Goal: Information Seeking & Learning: Learn about a topic

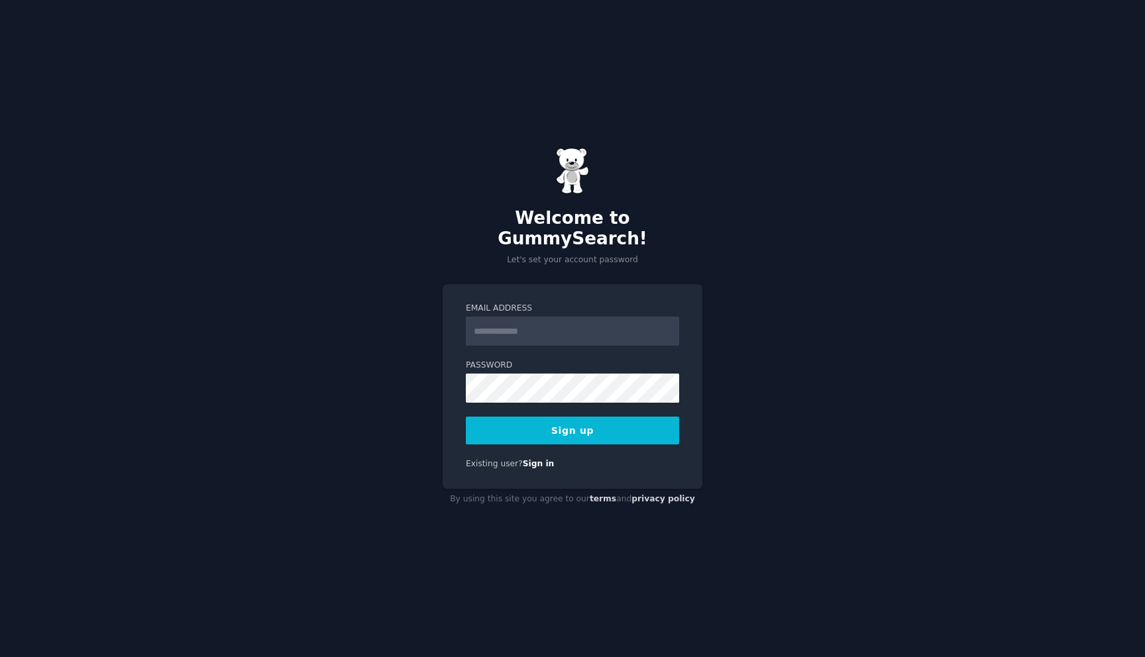
click at [557, 319] on input "Email Address" at bounding box center [572, 331] width 213 height 29
type input "**********"
click at [555, 417] on button "Sign up" at bounding box center [572, 431] width 213 height 28
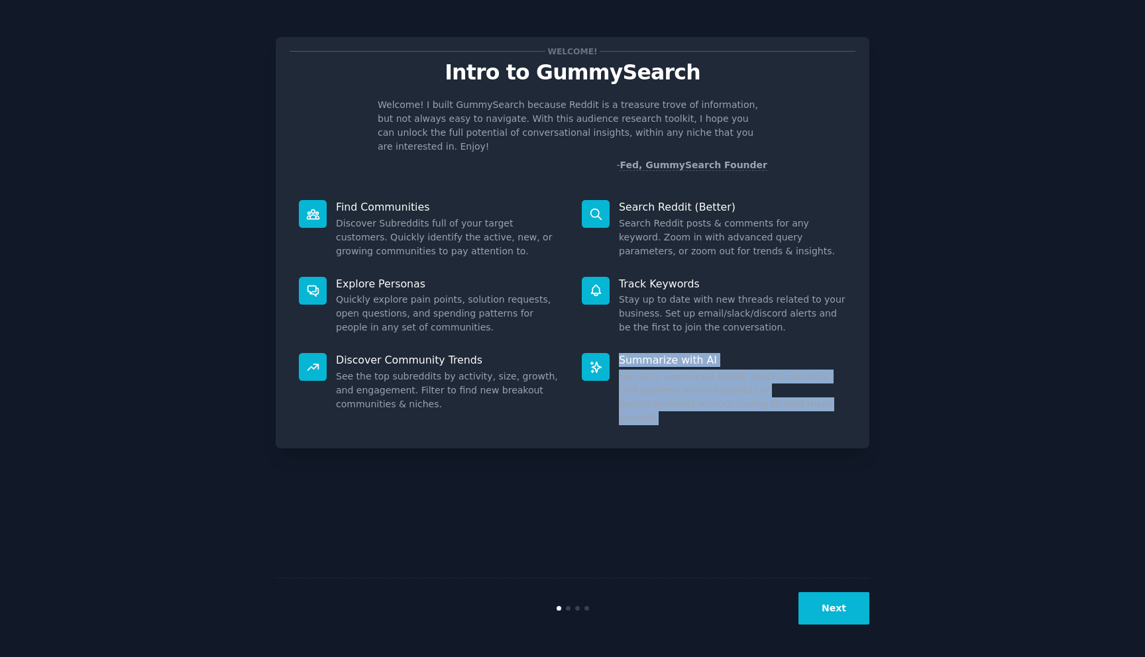
drag, startPoint x: 749, startPoint y: 388, endPoint x: 610, endPoint y: 339, distance: 147.6
click at [610, 344] on div "Summarize with AI Use AI to summarize Reddit posts in seconds. Find patterns wi…" at bounding box center [714, 389] width 283 height 91
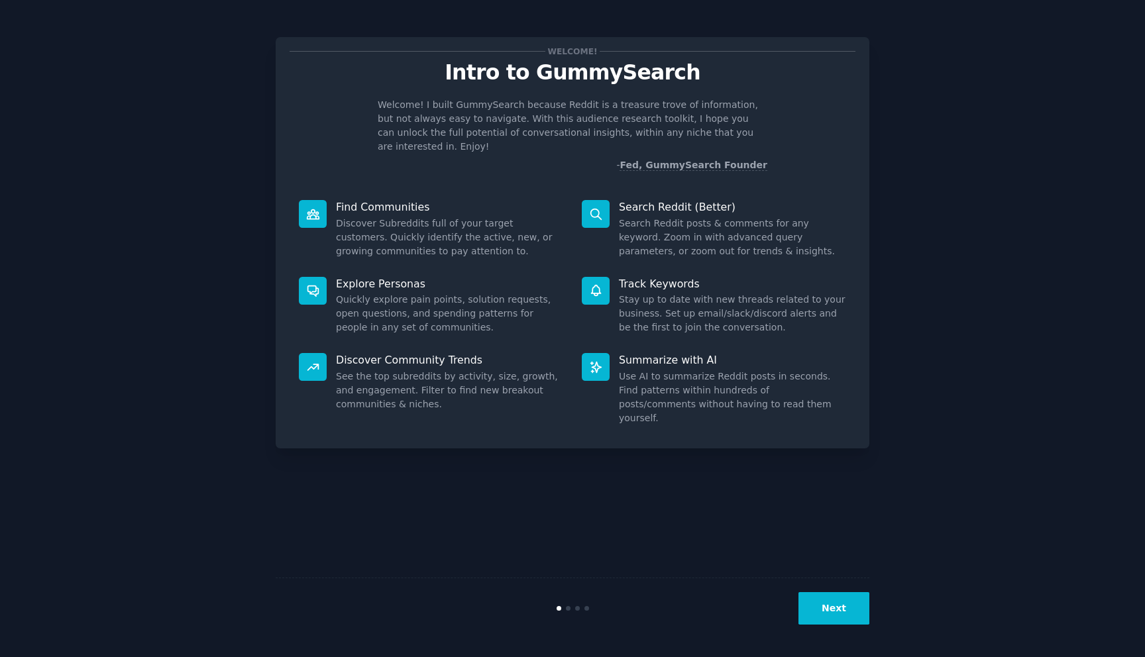
click at [600, 329] on div "Track Keywords Stay up to date with new threads related to your business. Set u…" at bounding box center [714, 306] width 283 height 77
click at [840, 598] on button "Next" at bounding box center [834, 609] width 71 height 32
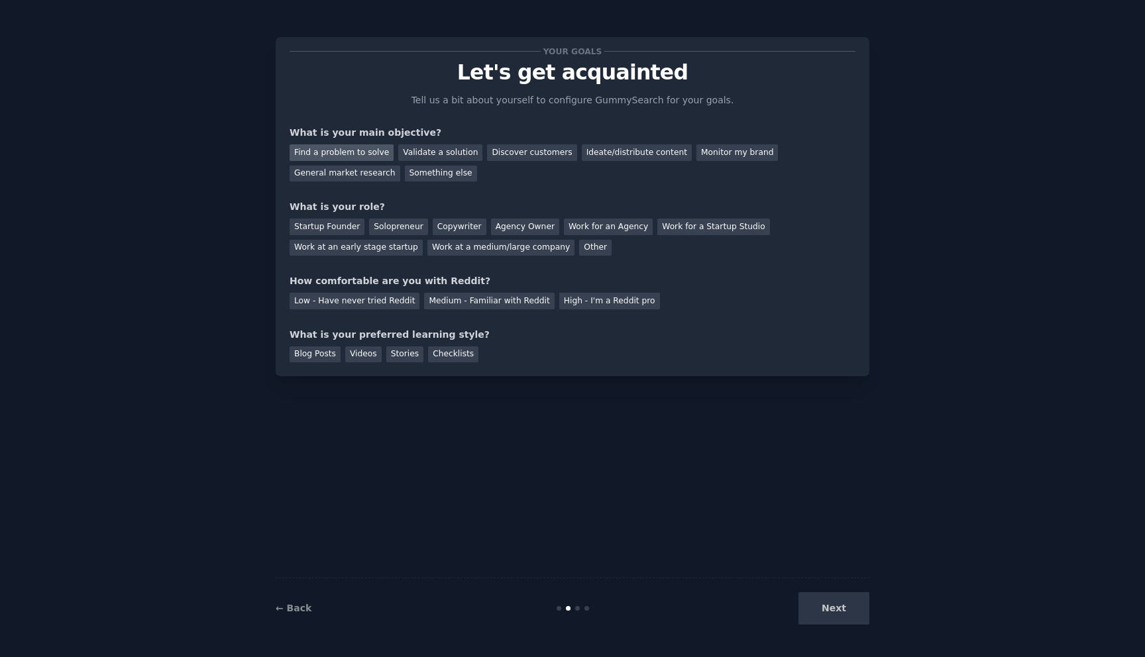
click at [357, 152] on div "Find a problem to solve" at bounding box center [342, 152] width 104 height 17
click at [451, 157] on div "Validate a solution" at bounding box center [440, 152] width 84 height 17
click at [369, 158] on div "Find a problem to solve" at bounding box center [342, 152] width 104 height 17
click at [389, 225] on div "Solopreneur" at bounding box center [398, 227] width 58 height 17
click at [394, 300] on div "Low - Have never tried Reddit" at bounding box center [355, 301] width 130 height 17
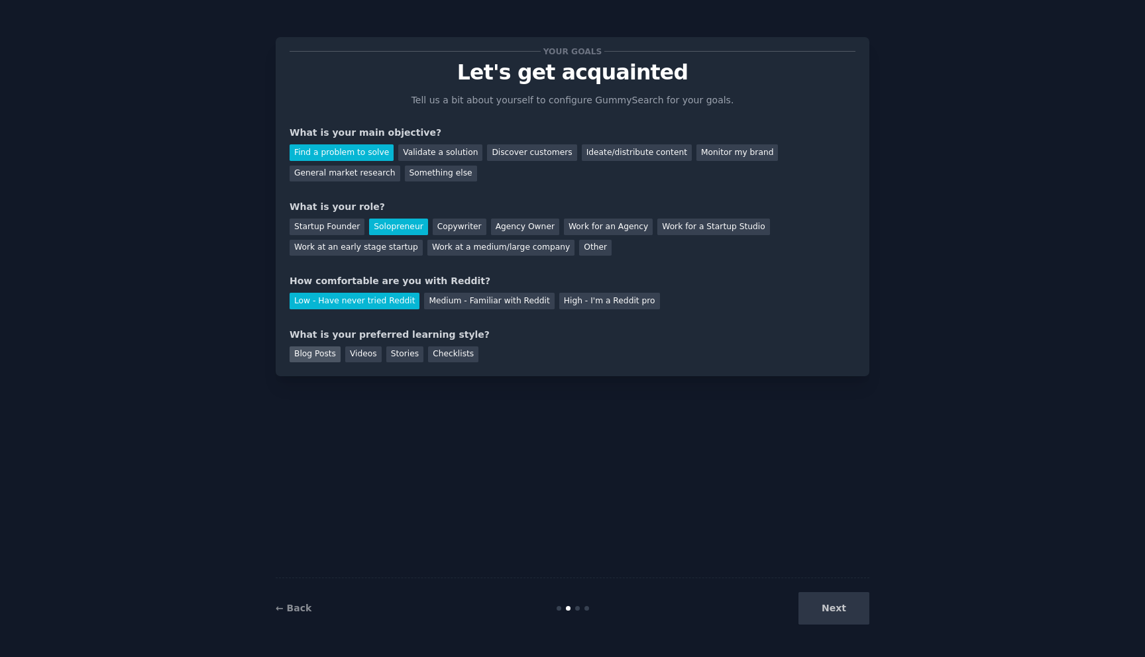
click at [321, 357] on div "Blog Posts" at bounding box center [315, 355] width 51 height 17
click at [817, 595] on button "Next" at bounding box center [834, 609] width 71 height 32
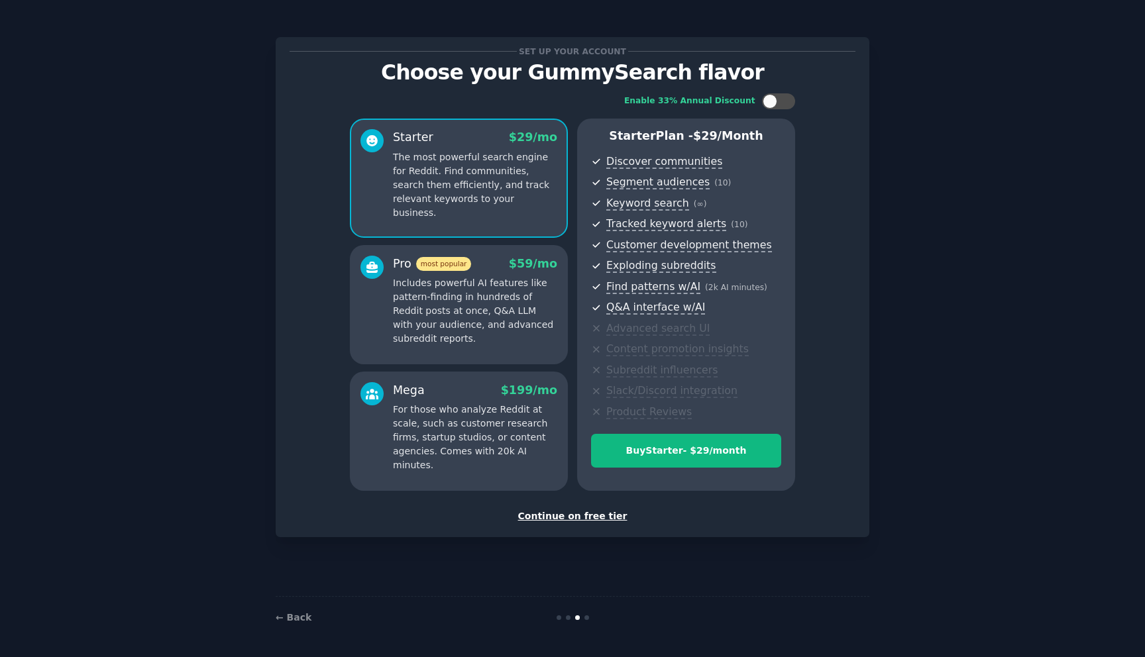
click at [541, 399] on div "Mega $ 199 /mo For those who analyze Reddit at scale, such as customer research…" at bounding box center [475, 427] width 164 height 91
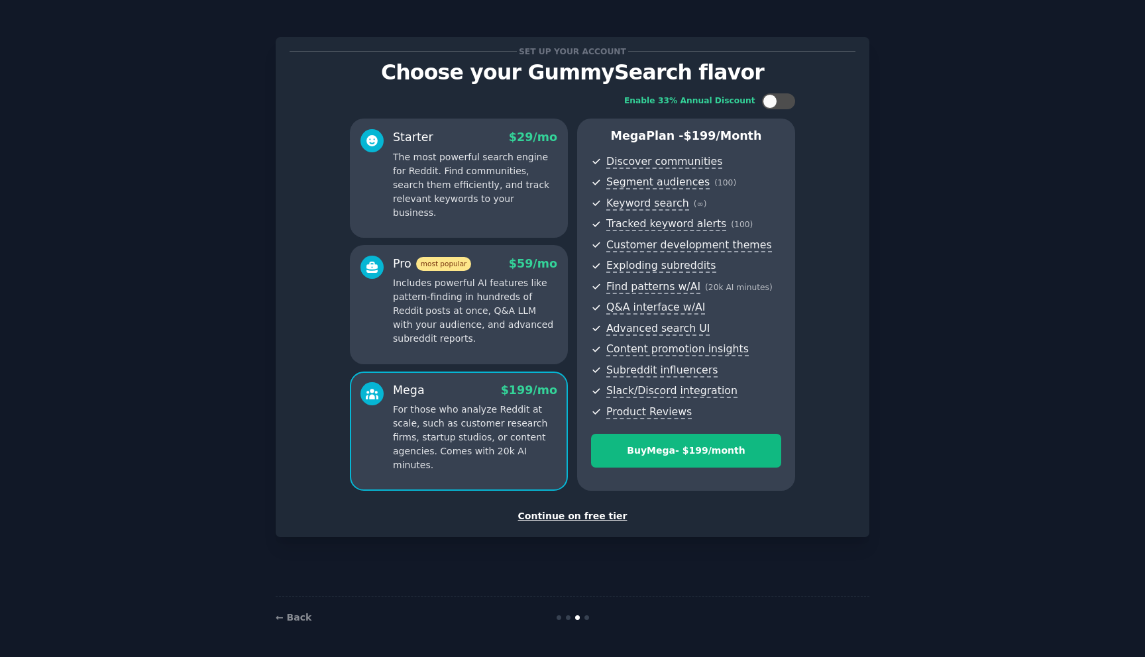
click at [508, 334] on p "Includes powerful AI features like pattern-finding in hundreds of Reddit posts …" at bounding box center [475, 311] width 164 height 70
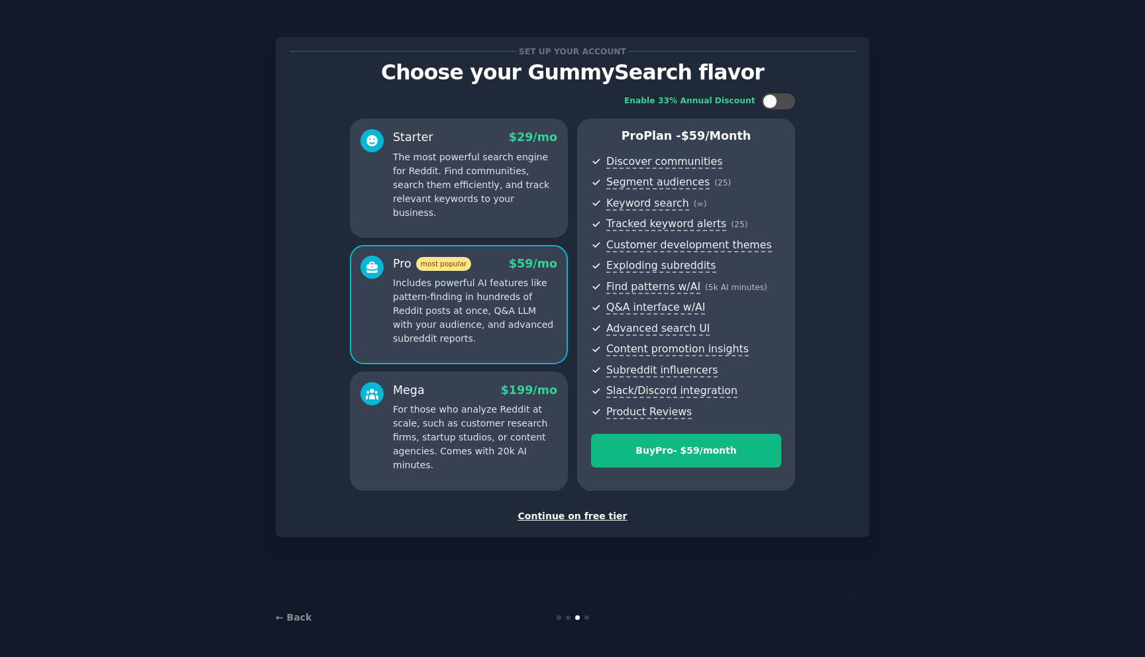
click at [512, 418] on p "For those who analyze Reddit at scale, such as customer research firms, startup…" at bounding box center [475, 438] width 164 height 70
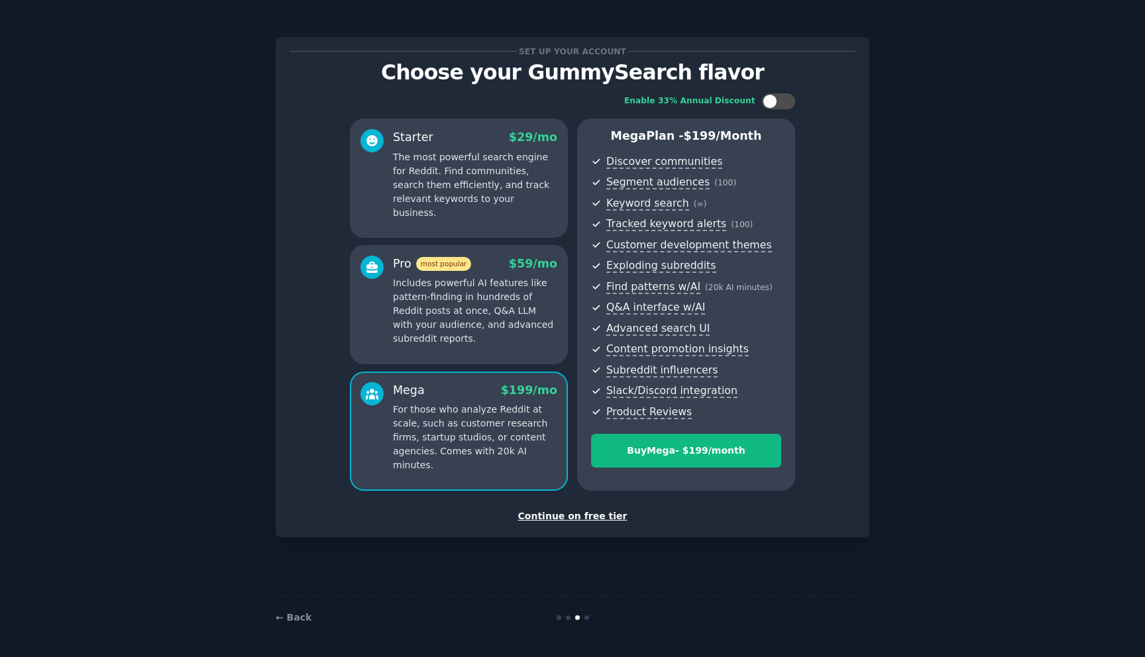
click at [497, 223] on div "Starter $ 29 /mo The most powerful search engine for Reddit. Find communities, …" at bounding box center [459, 178] width 218 height 119
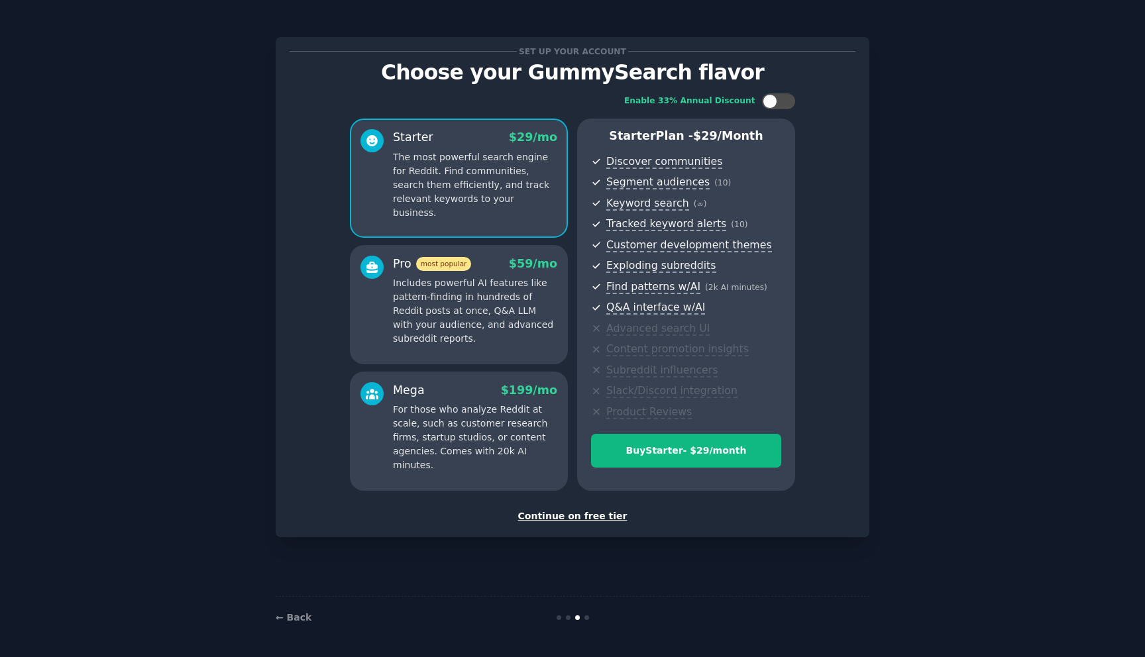
click at [576, 515] on div "Continue on free tier" at bounding box center [573, 517] width 566 height 14
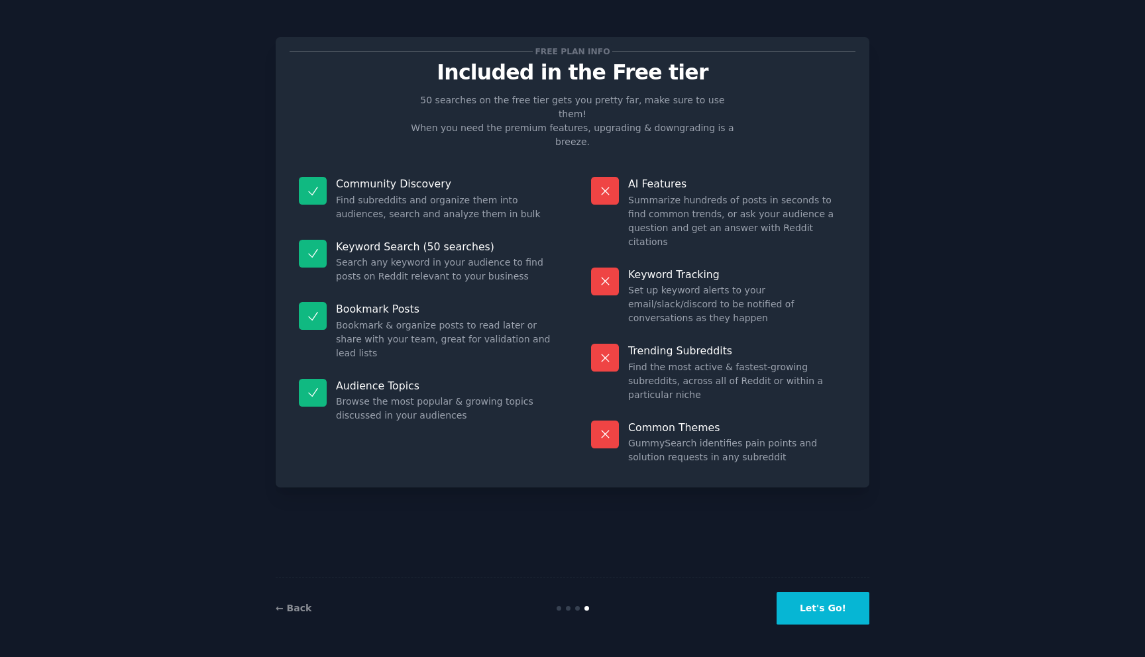
click at [829, 604] on button "Let's Go!" at bounding box center [823, 609] width 93 height 32
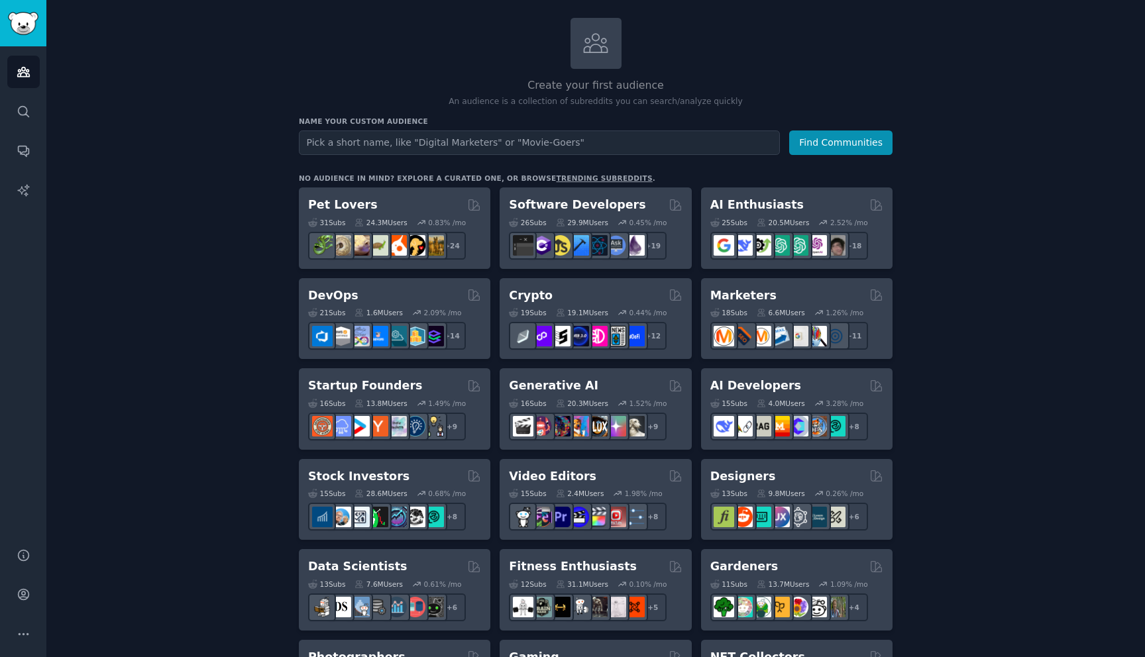
scroll to position [98, 0]
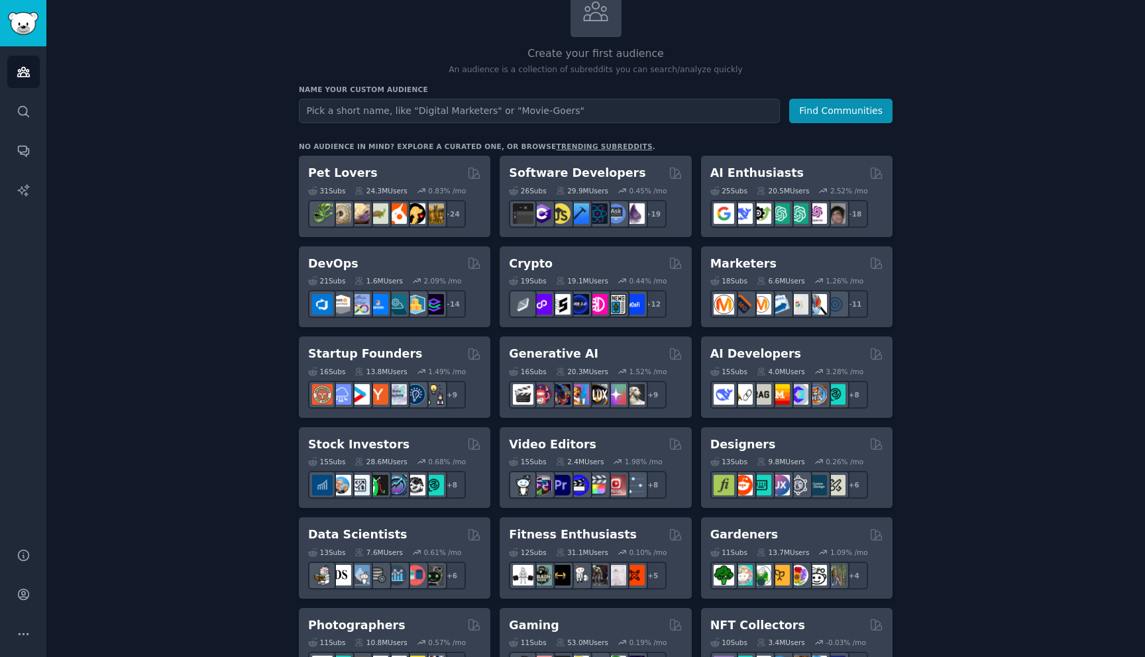
click at [425, 111] on input "text" at bounding box center [539, 111] width 481 height 25
type input "pokemon"
click at [789, 99] on button "Find Communities" at bounding box center [840, 111] width 103 height 25
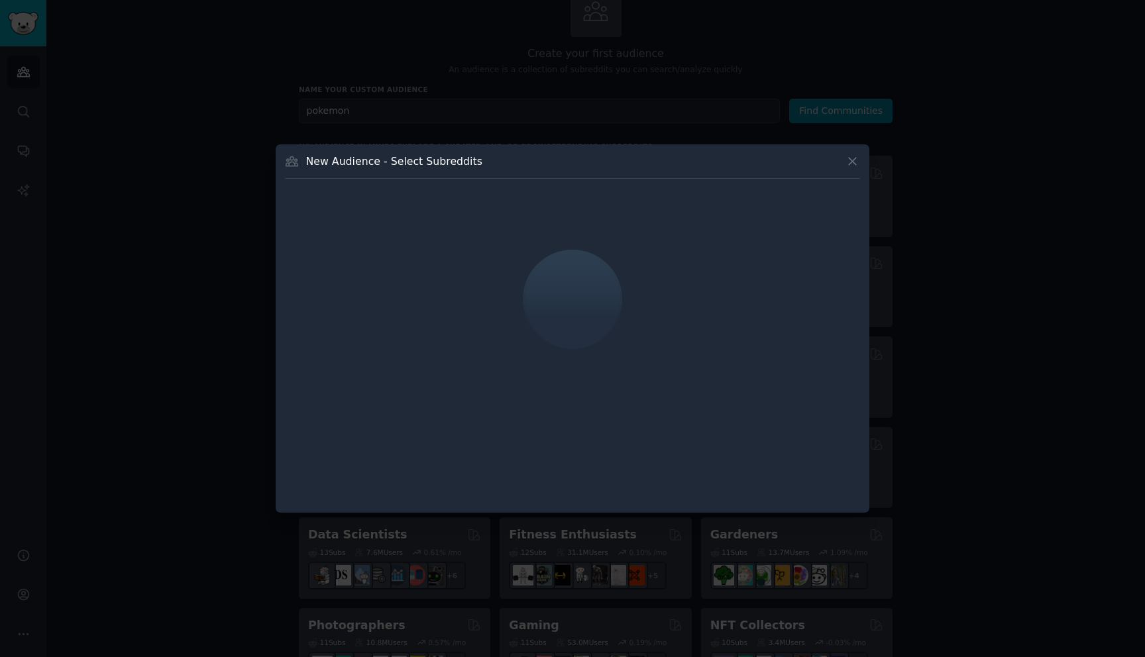
click at [846, 164] on icon at bounding box center [853, 161] width 14 height 14
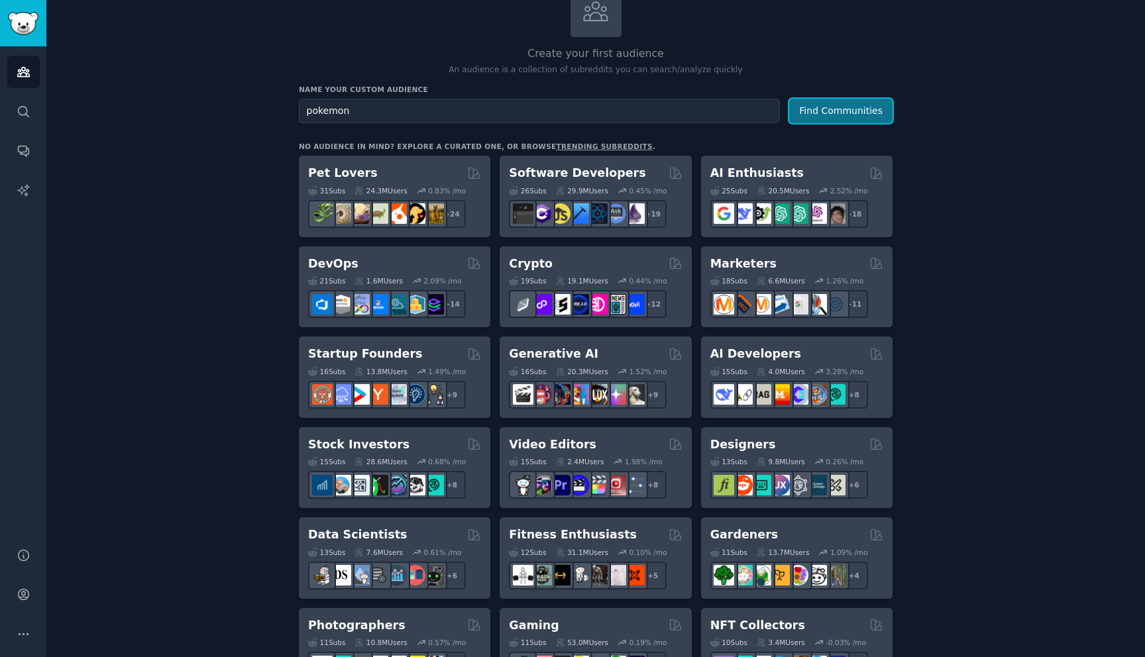
click at [838, 115] on button "Find Communities" at bounding box center [840, 111] width 103 height 25
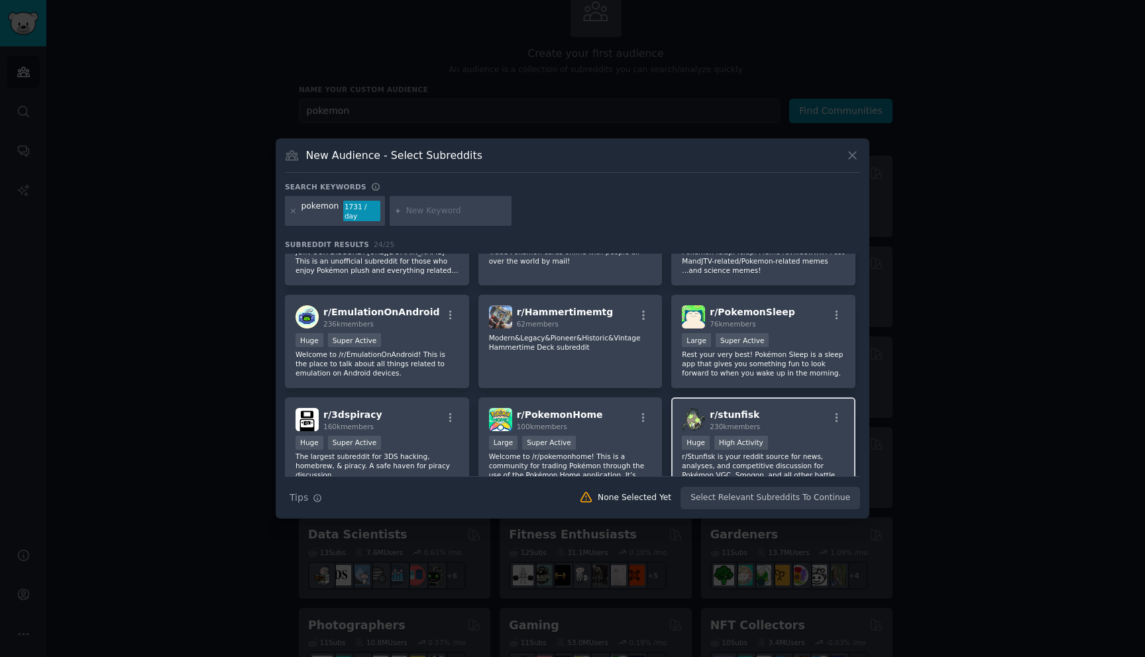
scroll to position [548, 0]
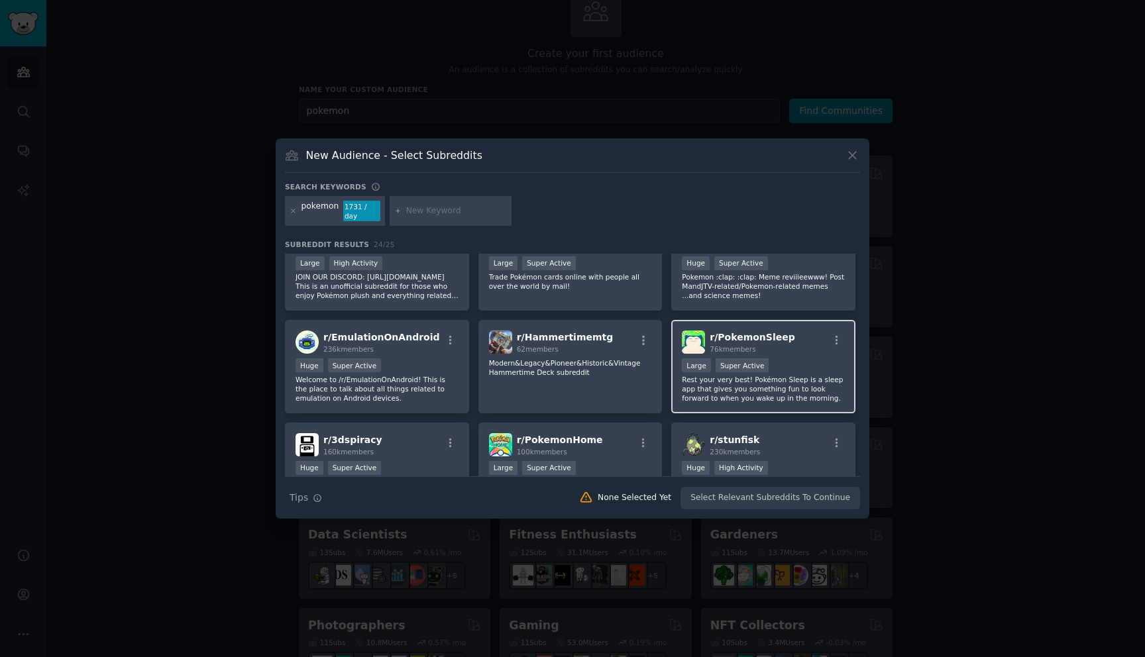
click at [762, 359] on div "Super Active" at bounding box center [743, 366] width 54 height 14
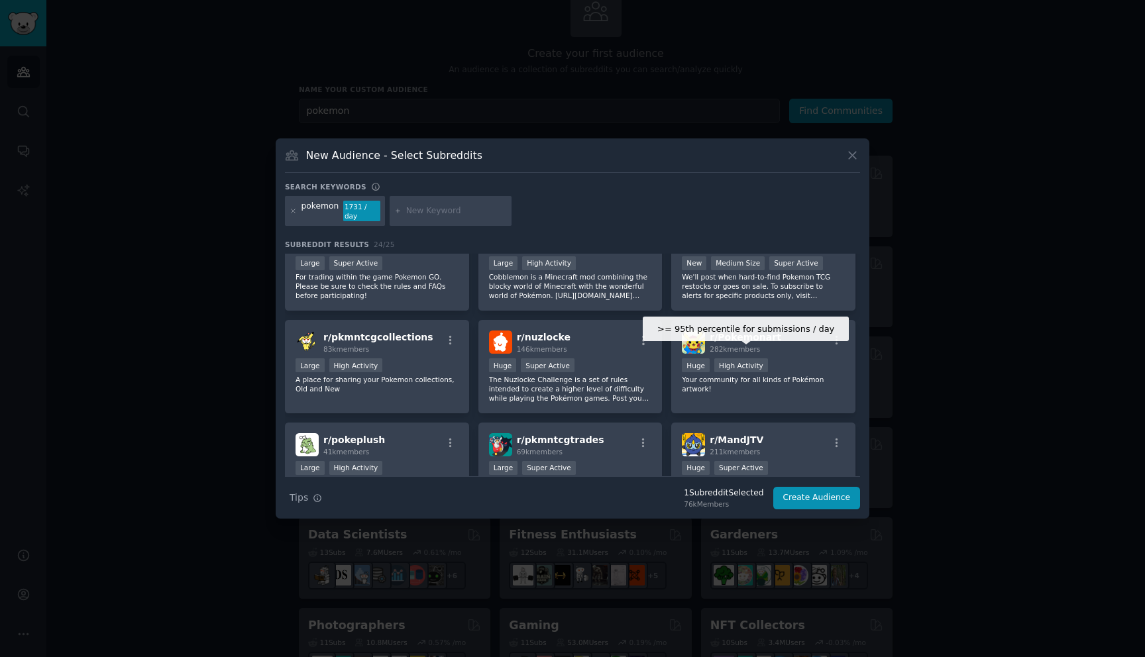
scroll to position [309, 0]
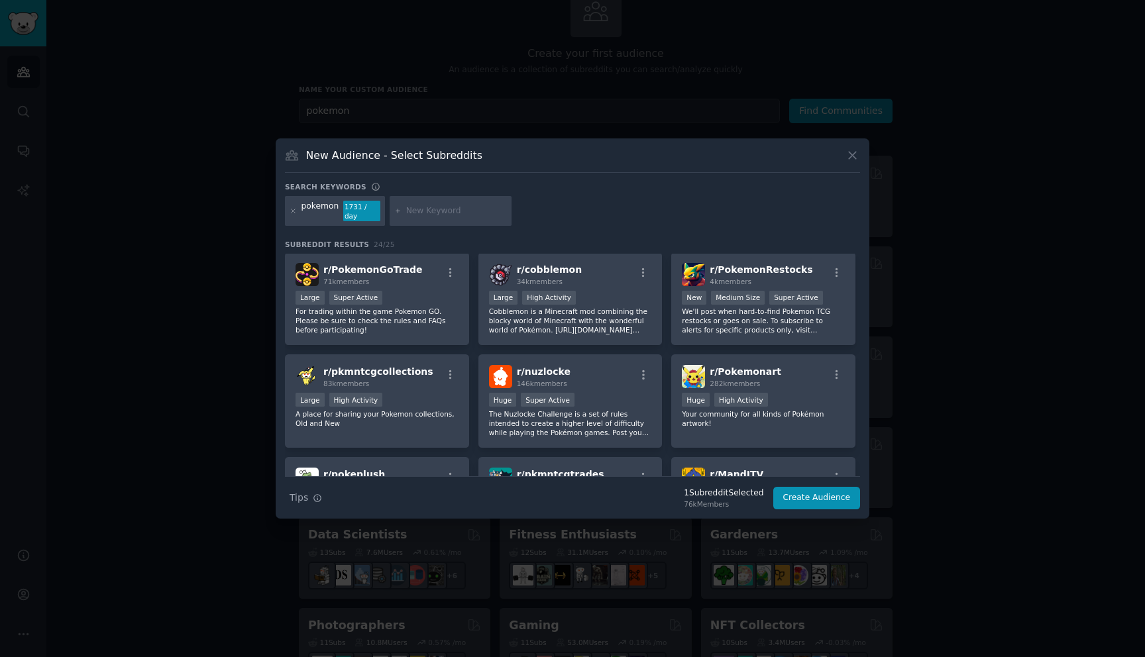
click at [760, 367] on span "r/ Pokemonart" at bounding box center [746, 372] width 72 height 11
click at [781, 360] on div "r/ Pokemonart 282k members Huge High Activity Your community for all kinds of P…" at bounding box center [763, 401] width 184 height 93
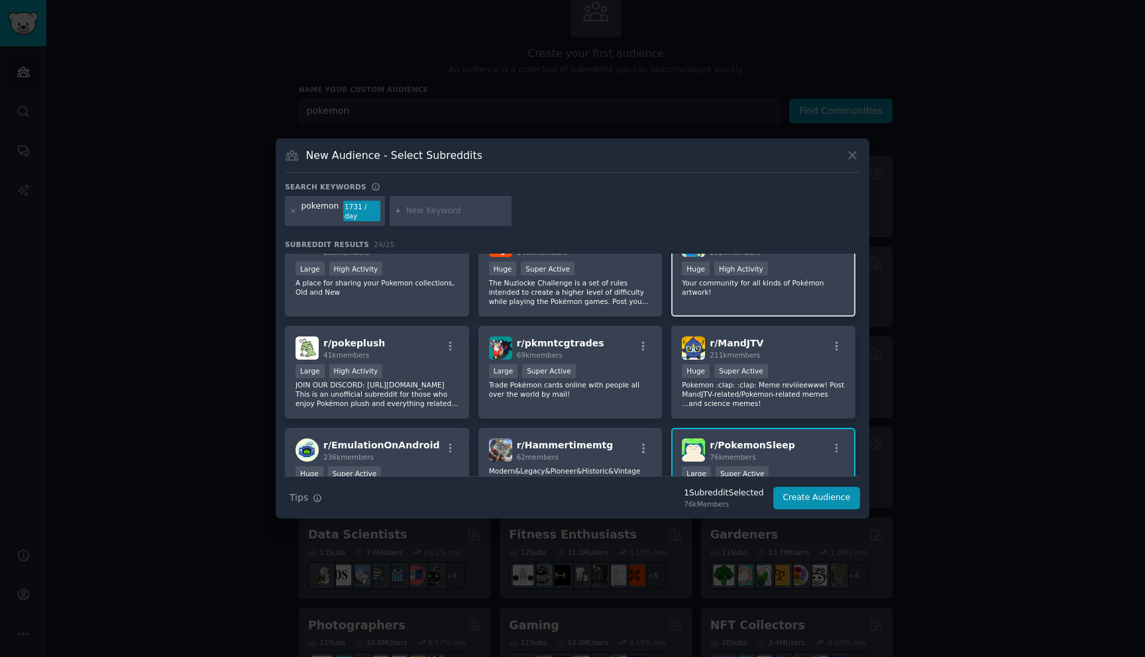
scroll to position [453, 0]
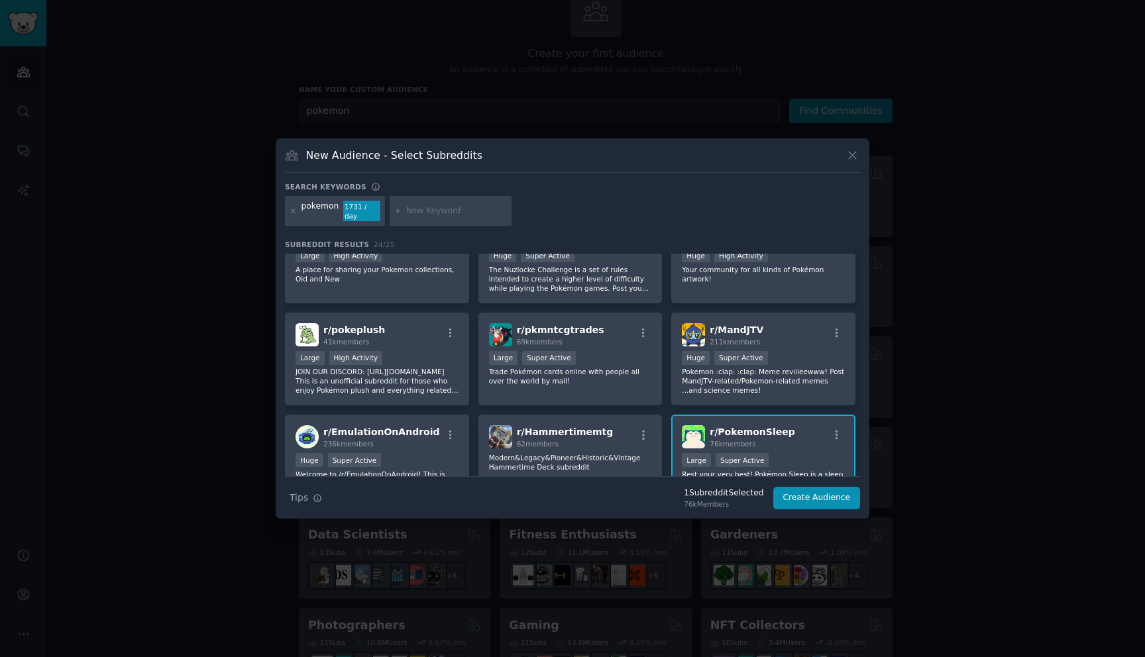
click at [779, 427] on span "r/ PokemonSleep" at bounding box center [752, 432] width 85 height 11
click at [857, 160] on icon at bounding box center [853, 155] width 14 height 14
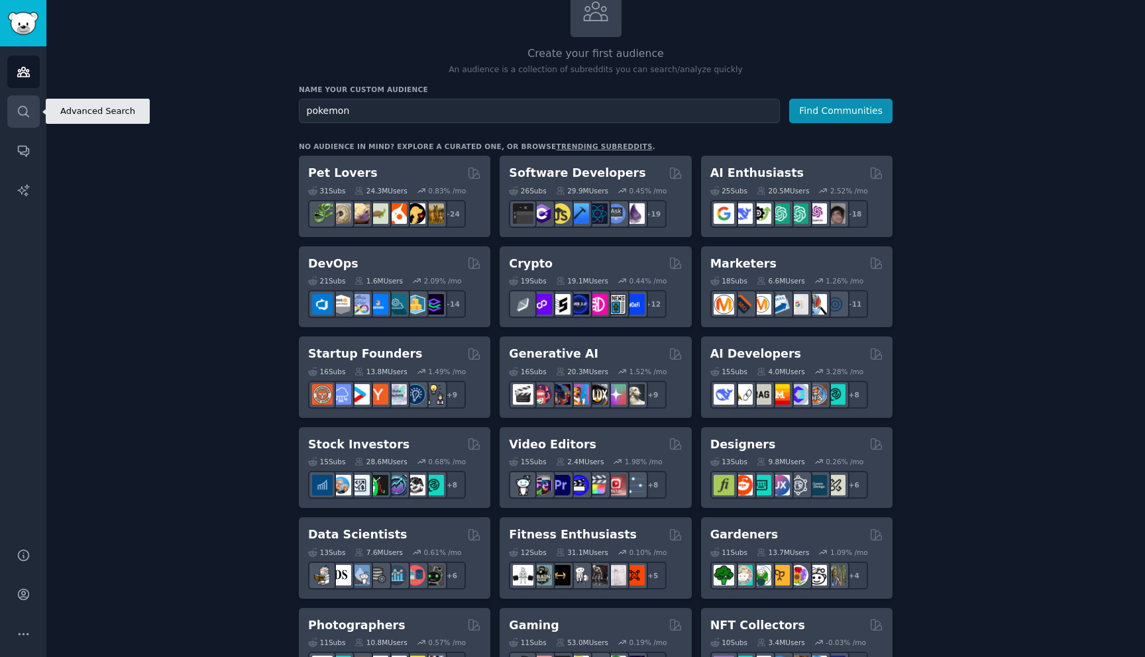
click at [23, 111] on icon "Sidebar" at bounding box center [24, 112] width 14 height 14
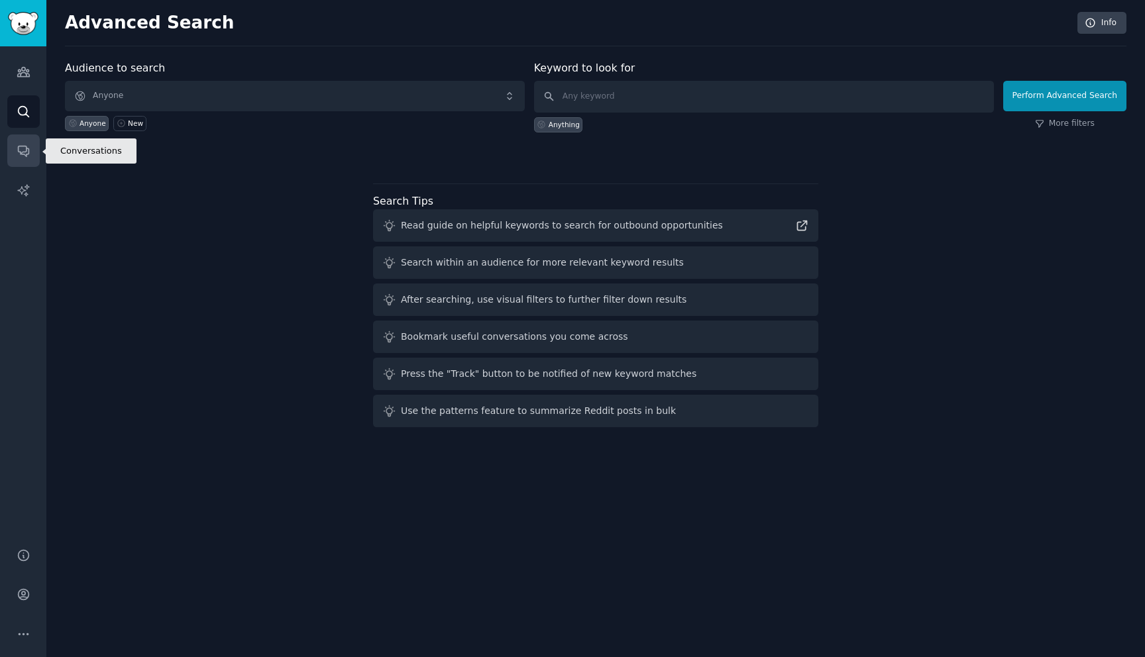
click at [27, 144] on icon "Sidebar" at bounding box center [24, 151] width 14 height 14
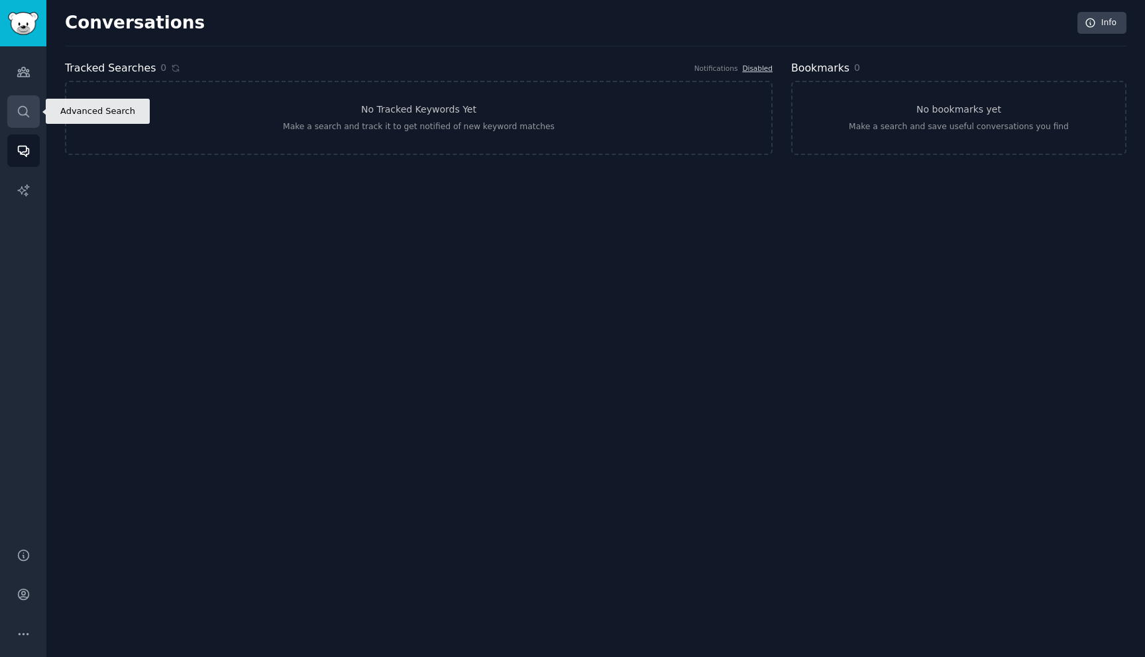
click at [20, 117] on icon "Sidebar" at bounding box center [24, 112] width 14 height 14
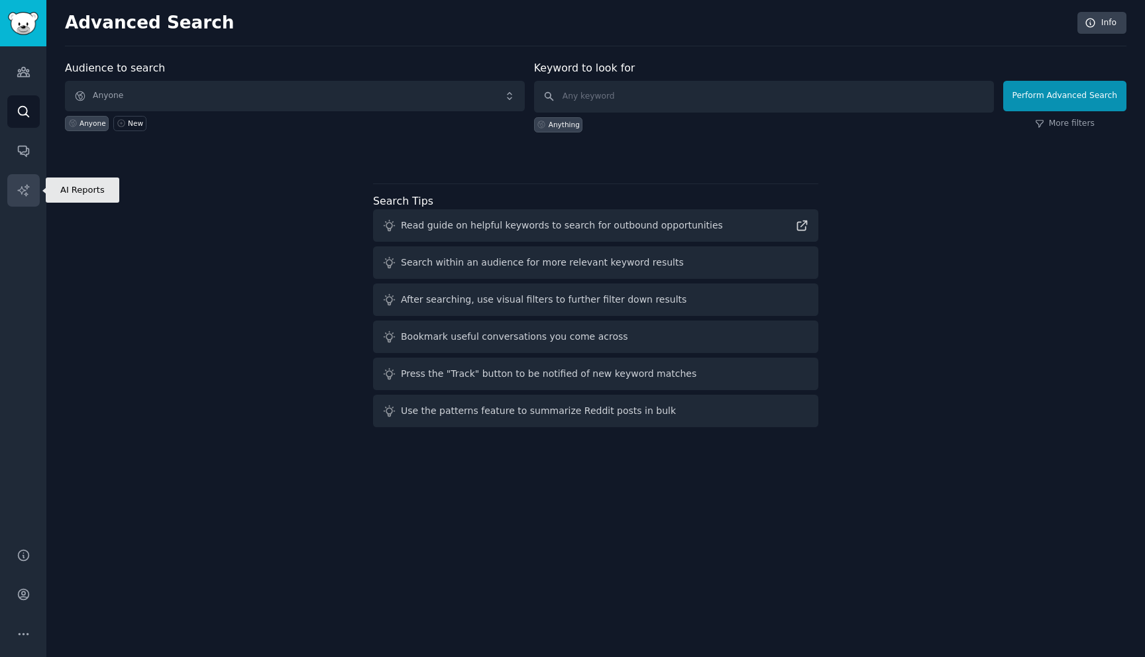
click at [21, 192] on icon "Sidebar" at bounding box center [22, 189] width 11 height 11
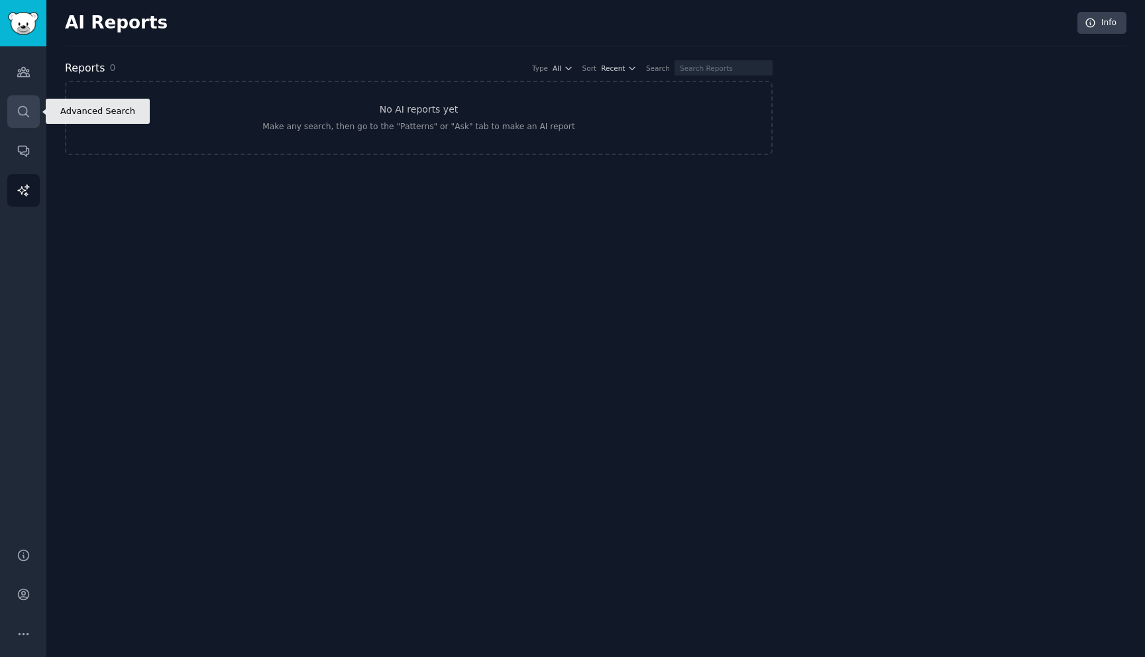
click at [19, 105] on icon "Sidebar" at bounding box center [24, 112] width 14 height 14
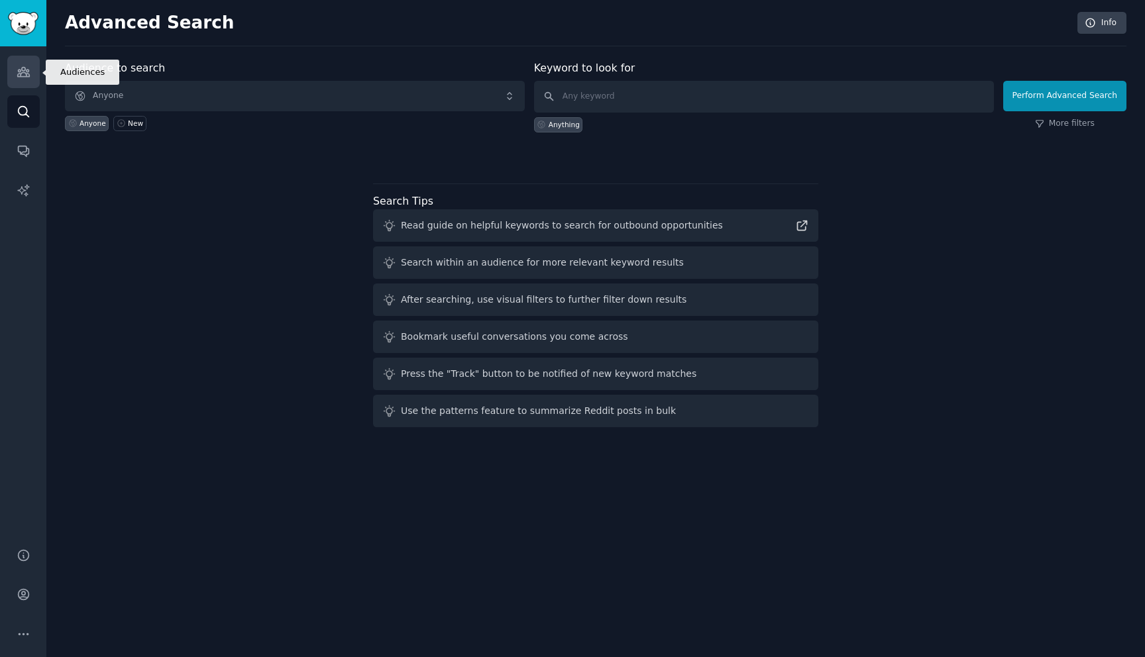
click at [19, 68] on icon "Sidebar" at bounding box center [24, 72] width 14 height 14
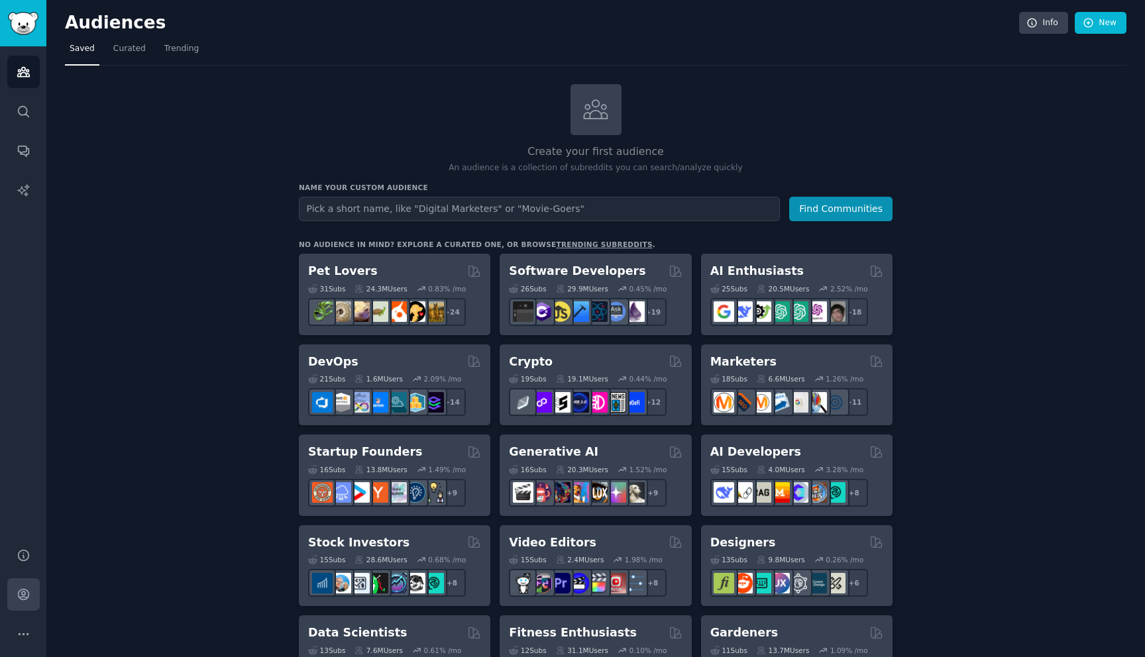
click at [27, 594] on icon "Sidebar" at bounding box center [24, 595] width 14 height 14
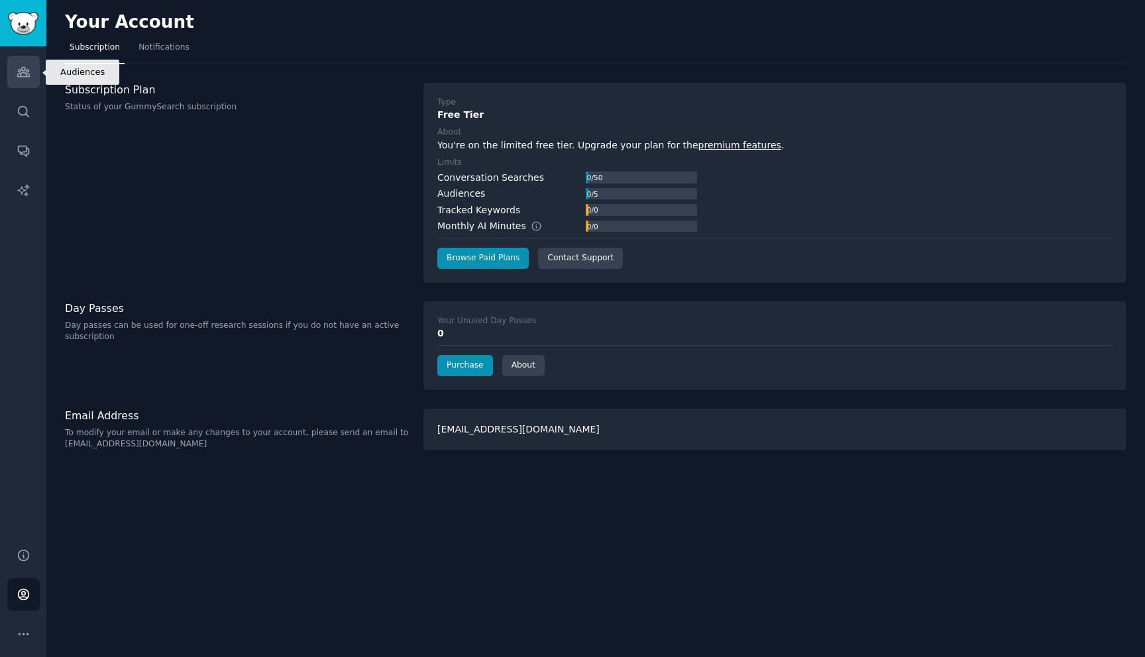
click at [21, 80] on link "Audiences" at bounding box center [23, 72] width 32 height 32
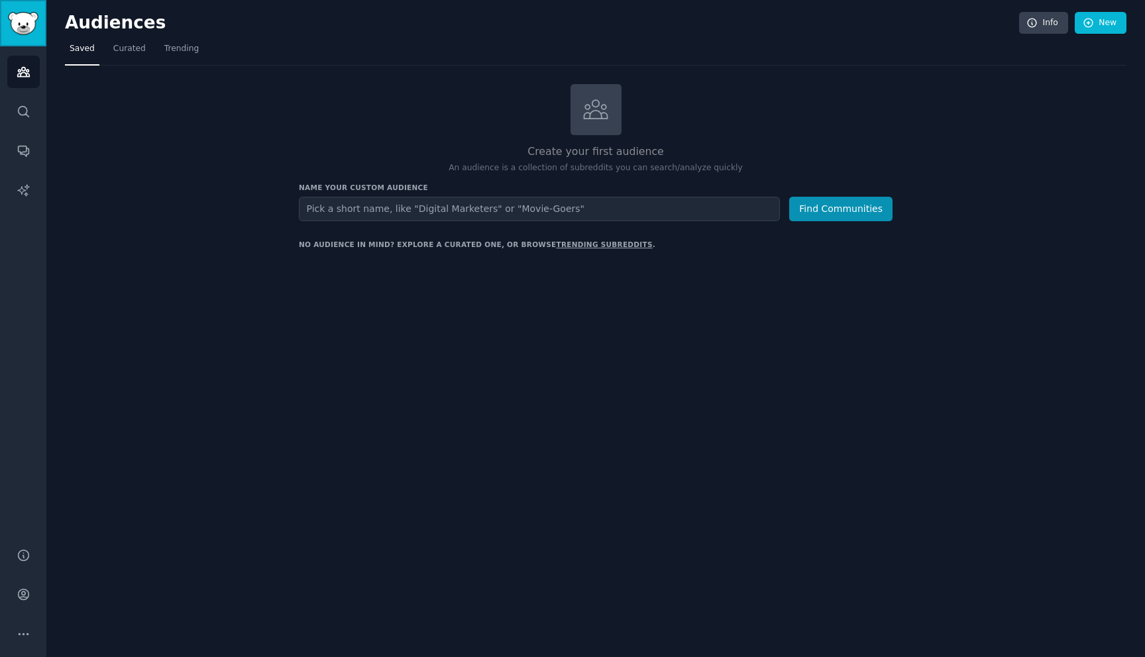
click at [14, 19] on img "Sidebar" at bounding box center [23, 23] width 30 height 23
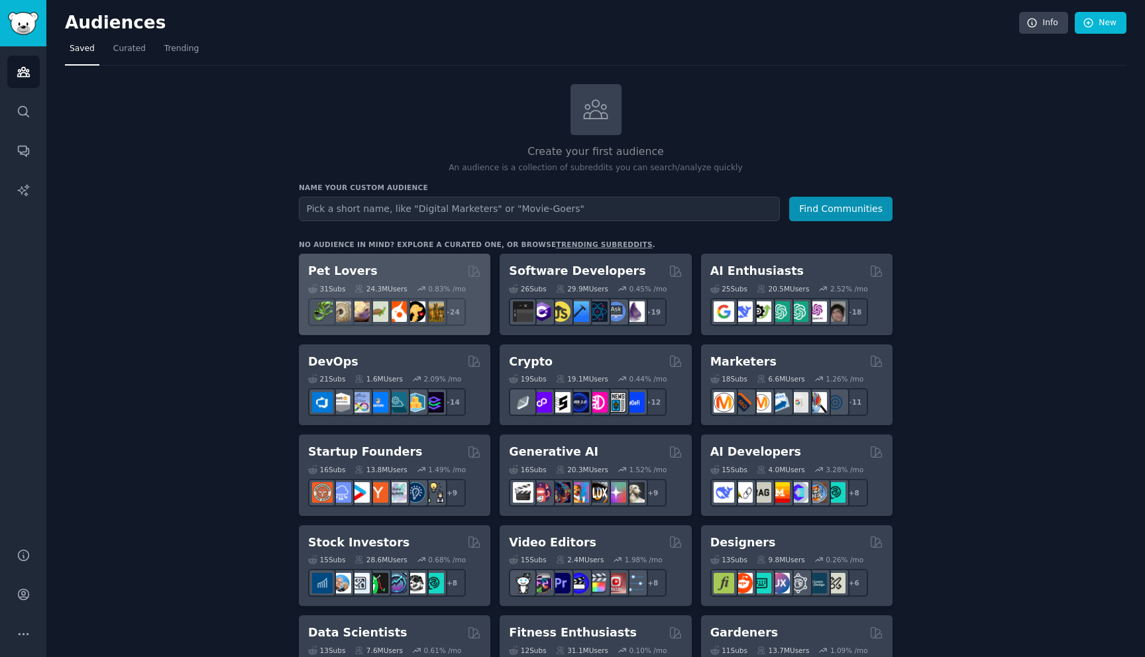
click at [361, 266] on h2 "Pet Lovers" at bounding box center [343, 271] width 70 height 17
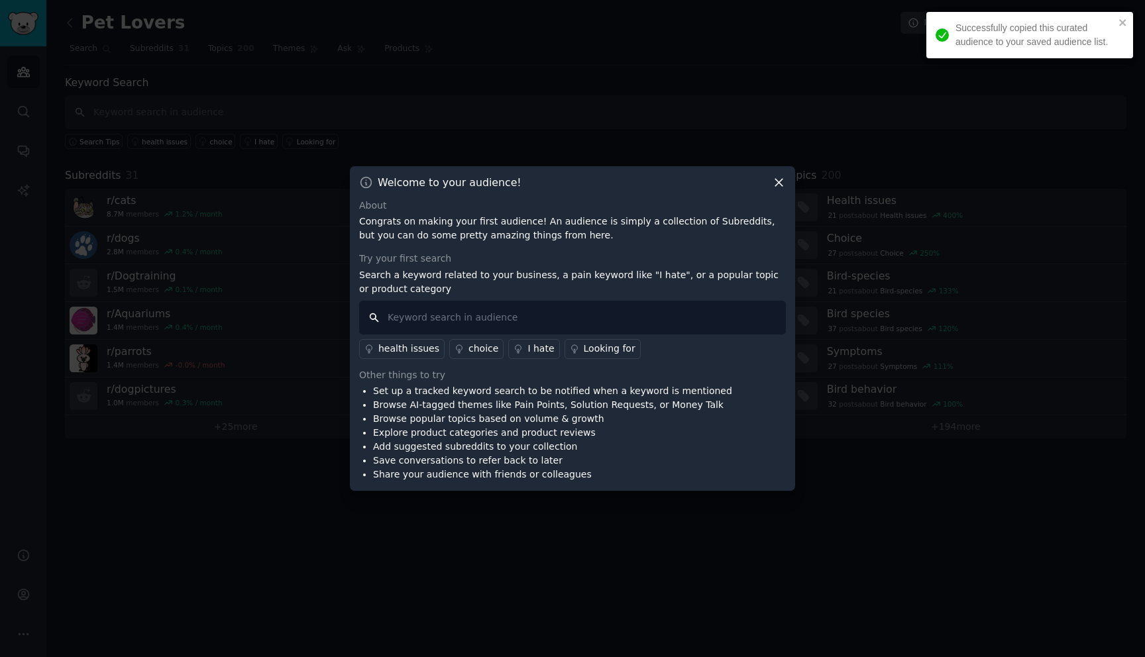
click at [571, 324] on input "text" at bounding box center [572, 318] width 427 height 34
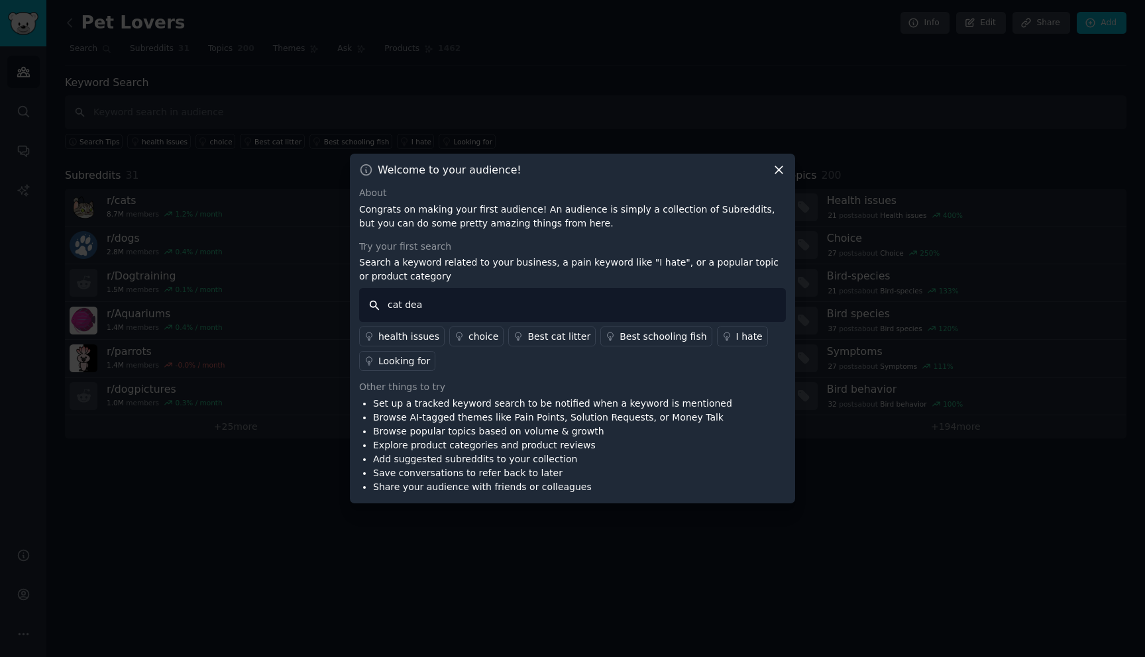
type input "cat dead"
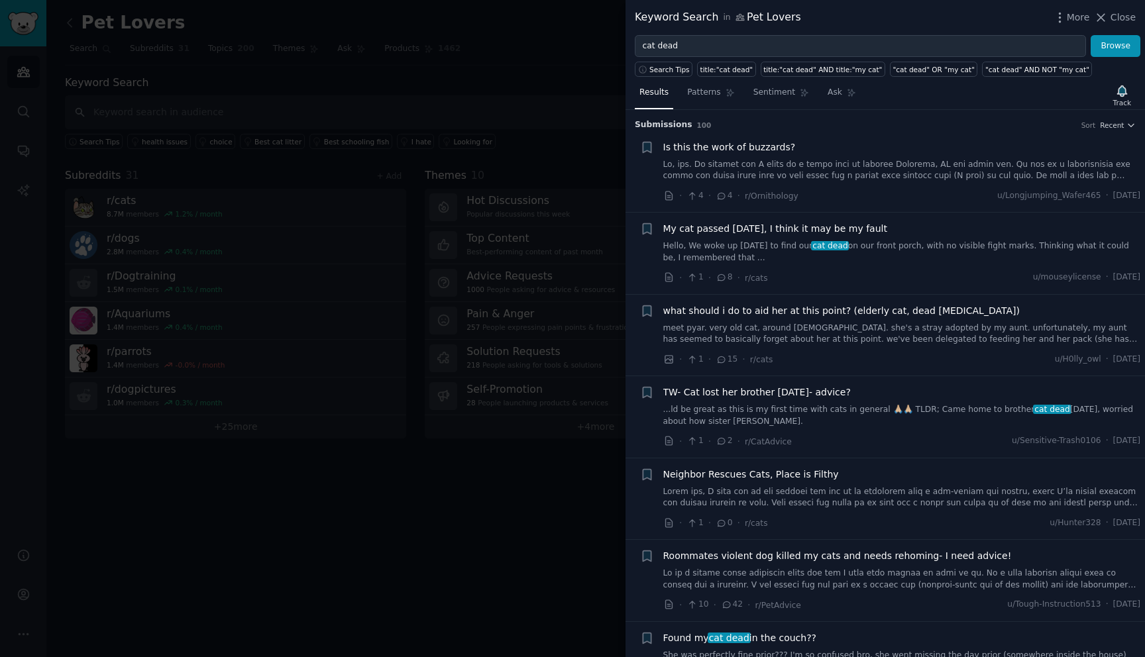
click at [606, 93] on div at bounding box center [572, 328] width 1145 height 657
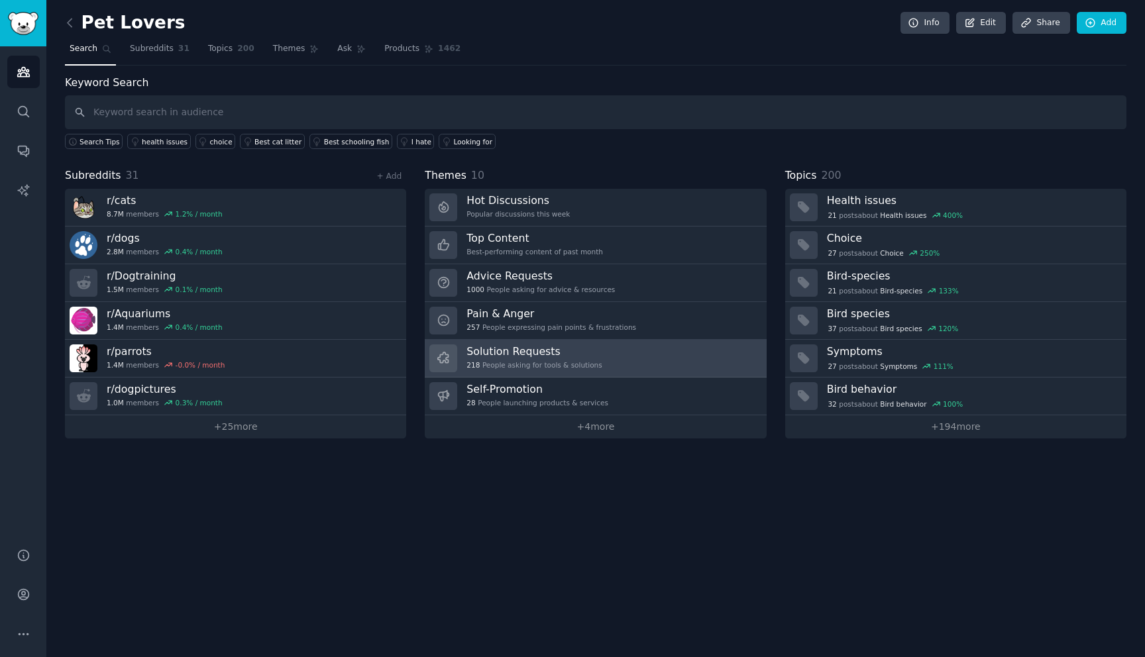
click at [565, 355] on h3 "Solution Requests" at bounding box center [534, 352] width 135 height 14
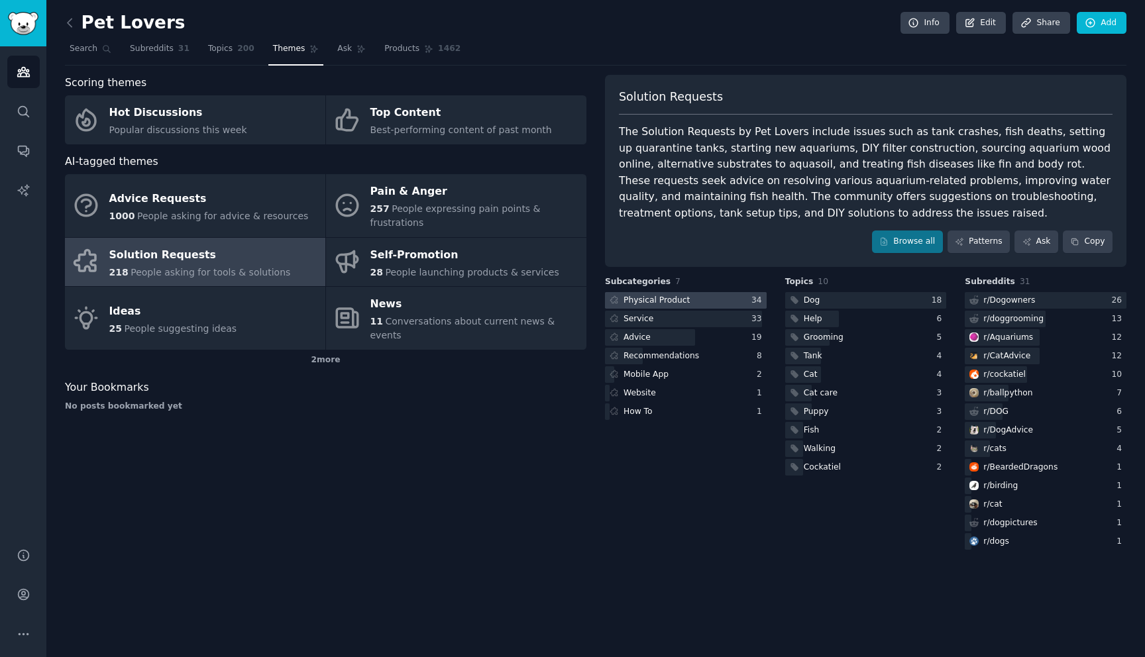
click at [638, 300] on div "Physical Product" at bounding box center [657, 301] width 66 height 12
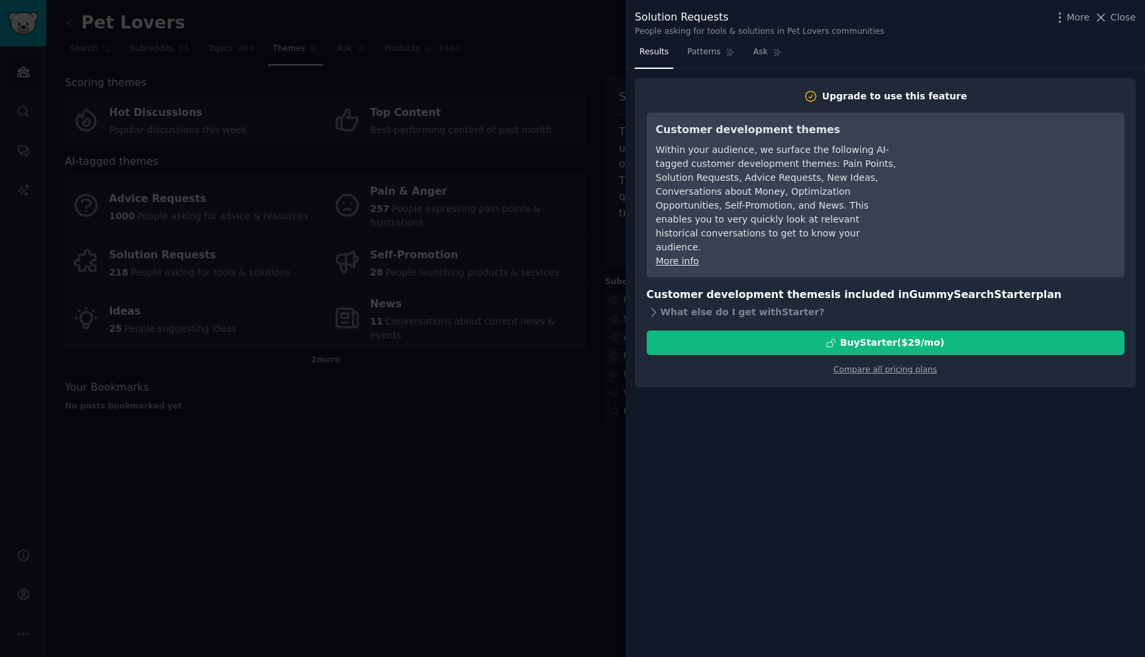
click at [612, 302] on div at bounding box center [572, 328] width 1145 height 657
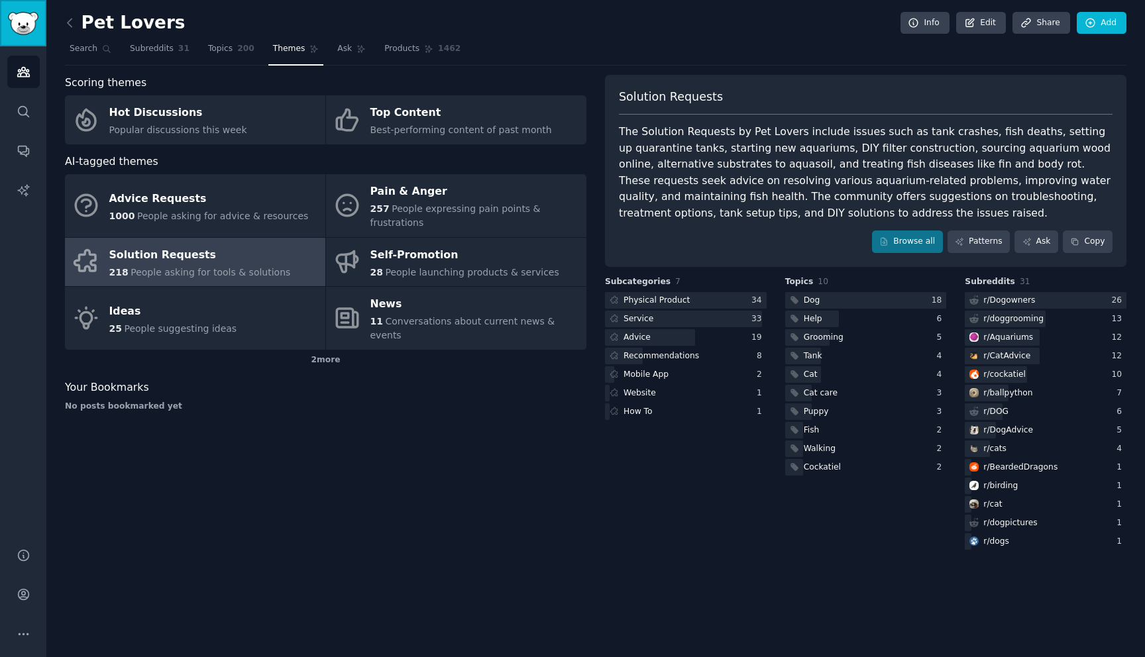
click at [31, 22] on img "Sidebar" at bounding box center [23, 23] width 30 height 23
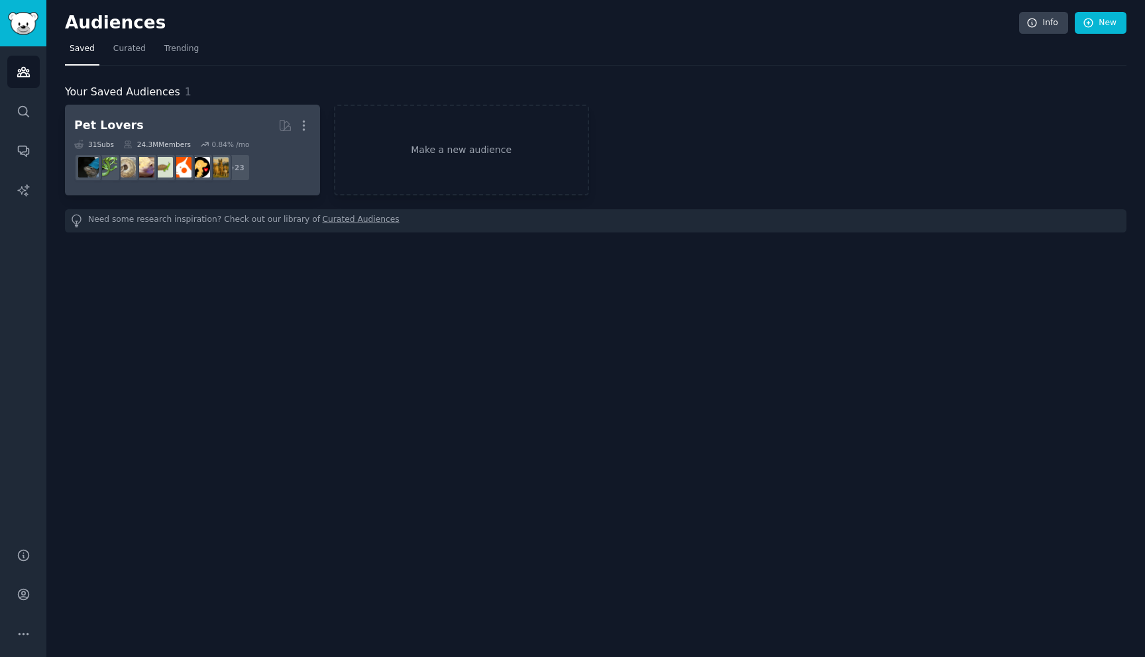
click at [223, 130] on h2 "Pet Lovers More" at bounding box center [192, 125] width 237 height 23
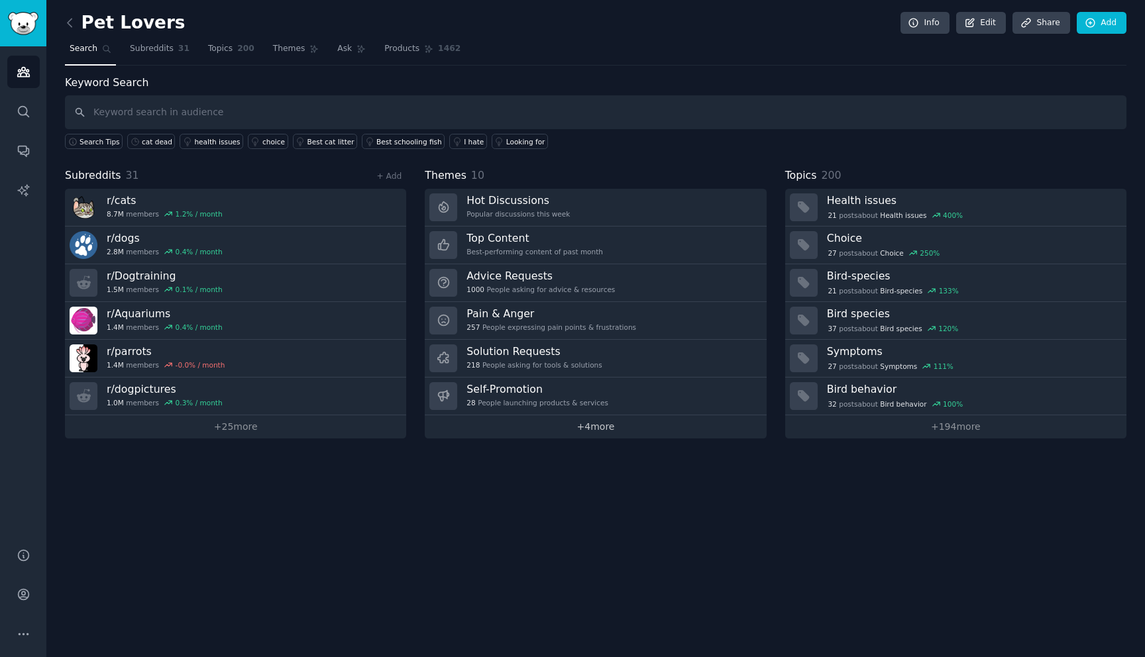
click at [616, 430] on link "+ 4 more" at bounding box center [595, 427] width 341 height 23
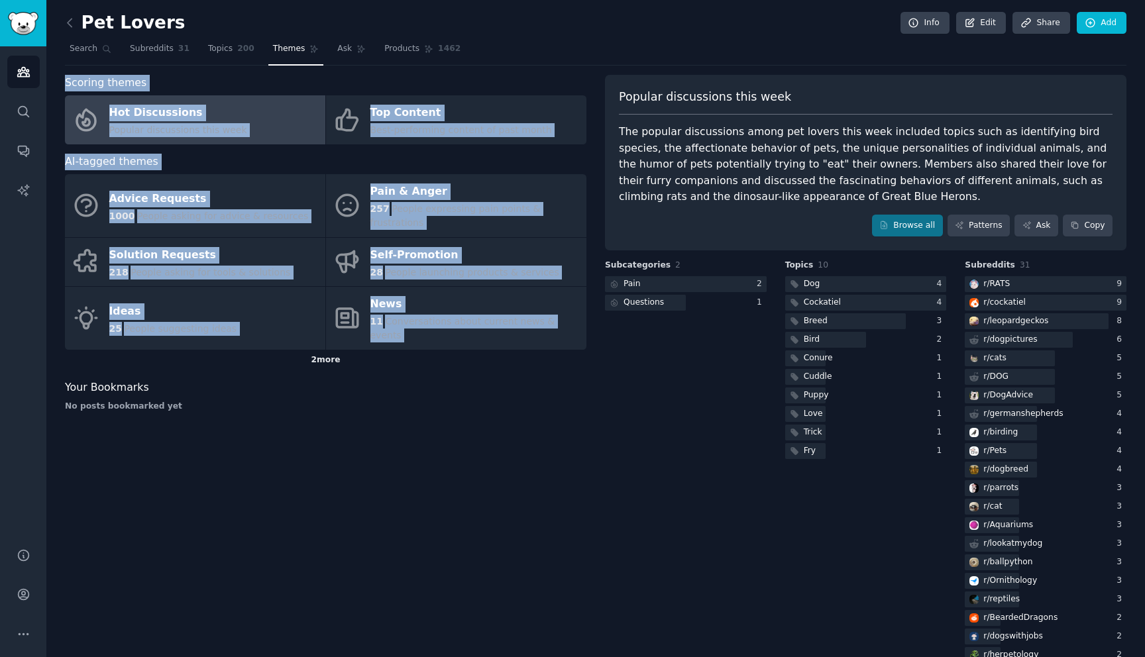
drag, startPoint x: 55, startPoint y: 80, endPoint x: 452, endPoint y: 323, distance: 465.9
click at [452, 323] on div "Pet Lovers Info Edit Share Add Search Subreddits 31 Topics 200 Themes Ask Produ…" at bounding box center [595, 426] width 1099 height 852
copy div "Scoring themes Hot Discussions Popular discussions this week Top Content Best-p…"
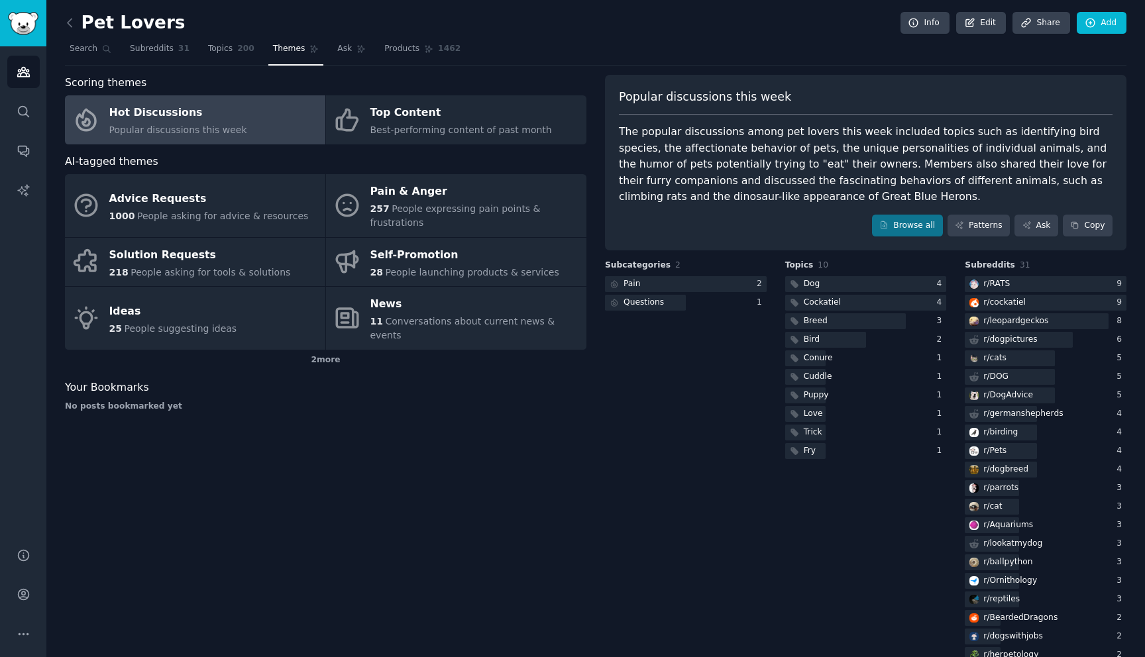
click at [370, 441] on div "Scoring themes Hot Discussions Popular discussions this week Top Content Best-p…" at bounding box center [326, 454] width 522 height 758
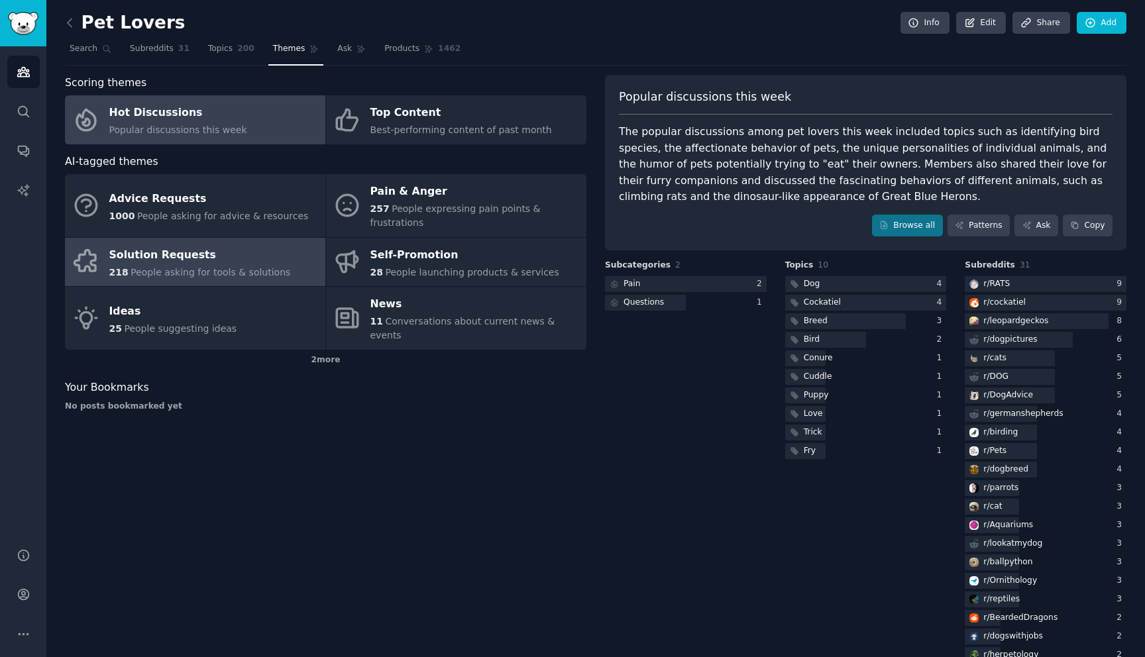
click at [274, 267] on span "People asking for tools & solutions" at bounding box center [211, 272] width 160 height 11
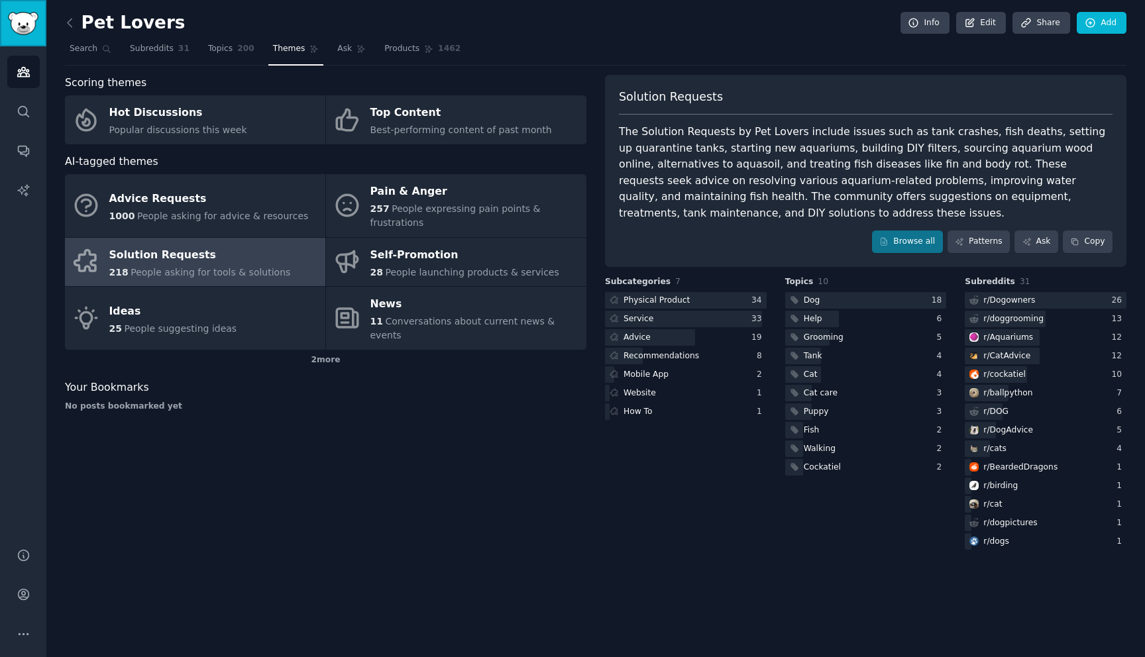
click at [3, 8] on link "Sidebar" at bounding box center [23, 23] width 46 height 46
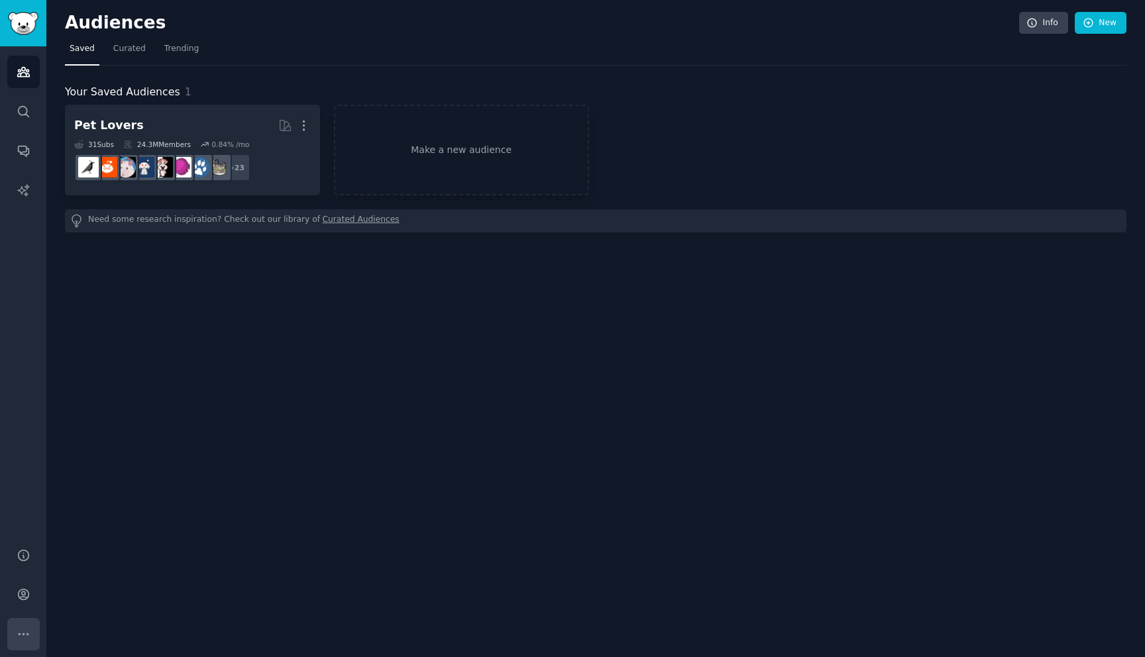
click at [23, 622] on button "More" at bounding box center [23, 634] width 32 height 32
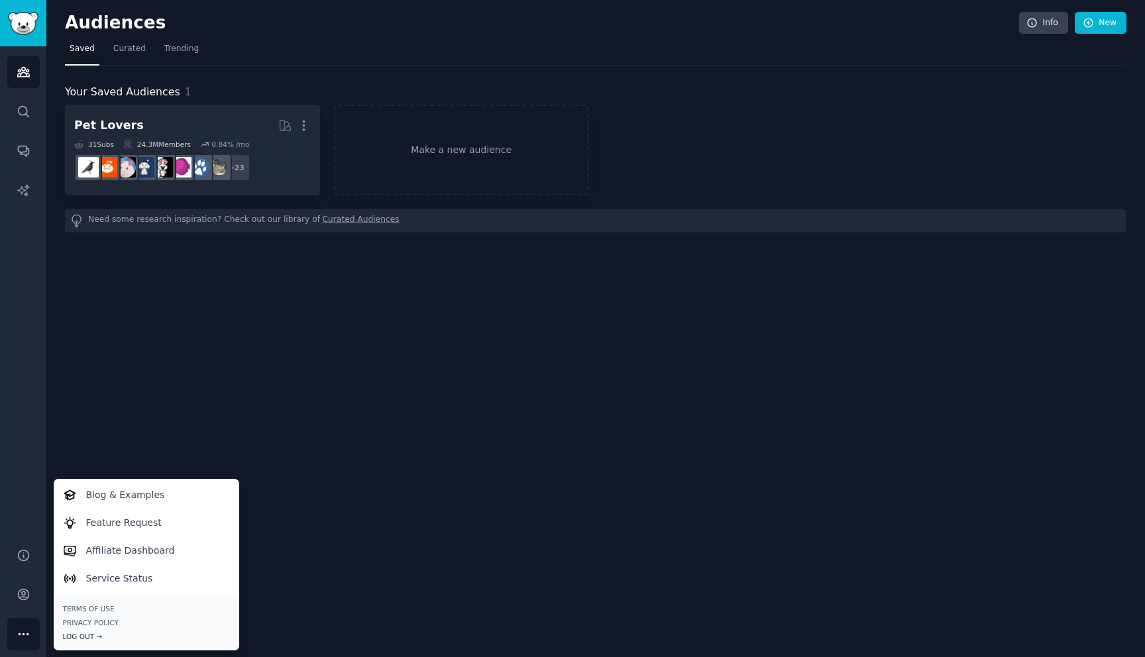
click at [102, 635] on div "Log Out →" at bounding box center [146, 636] width 167 height 9
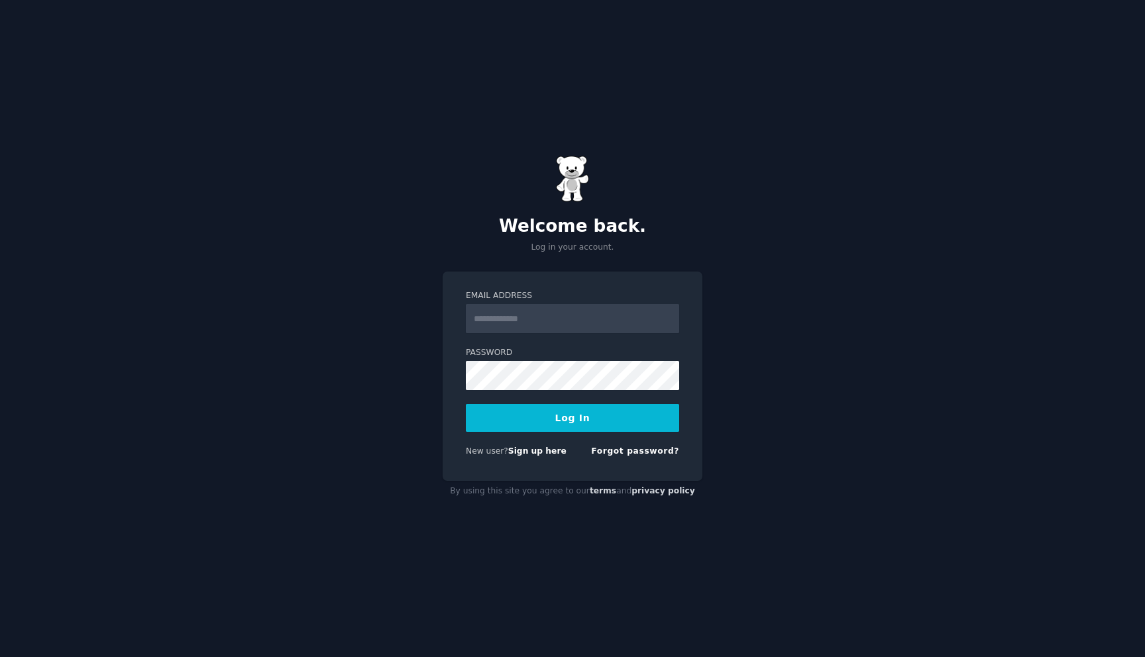
click at [560, 157] on img at bounding box center [572, 179] width 33 height 46
click at [567, 165] on img at bounding box center [572, 179] width 33 height 46
